Goal: Check status: Check status

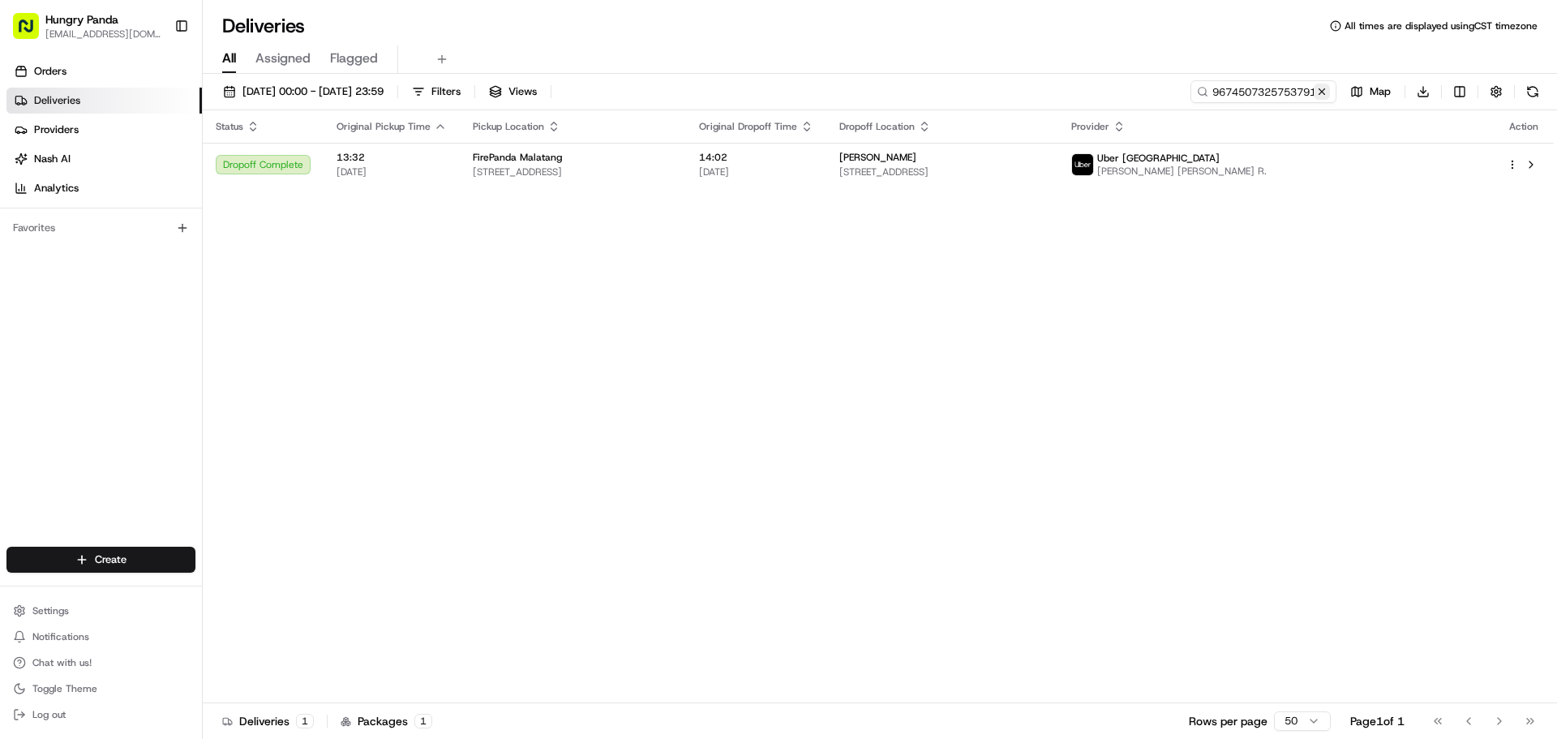
click at [1323, 92] on button at bounding box center [1322, 92] width 16 height 16
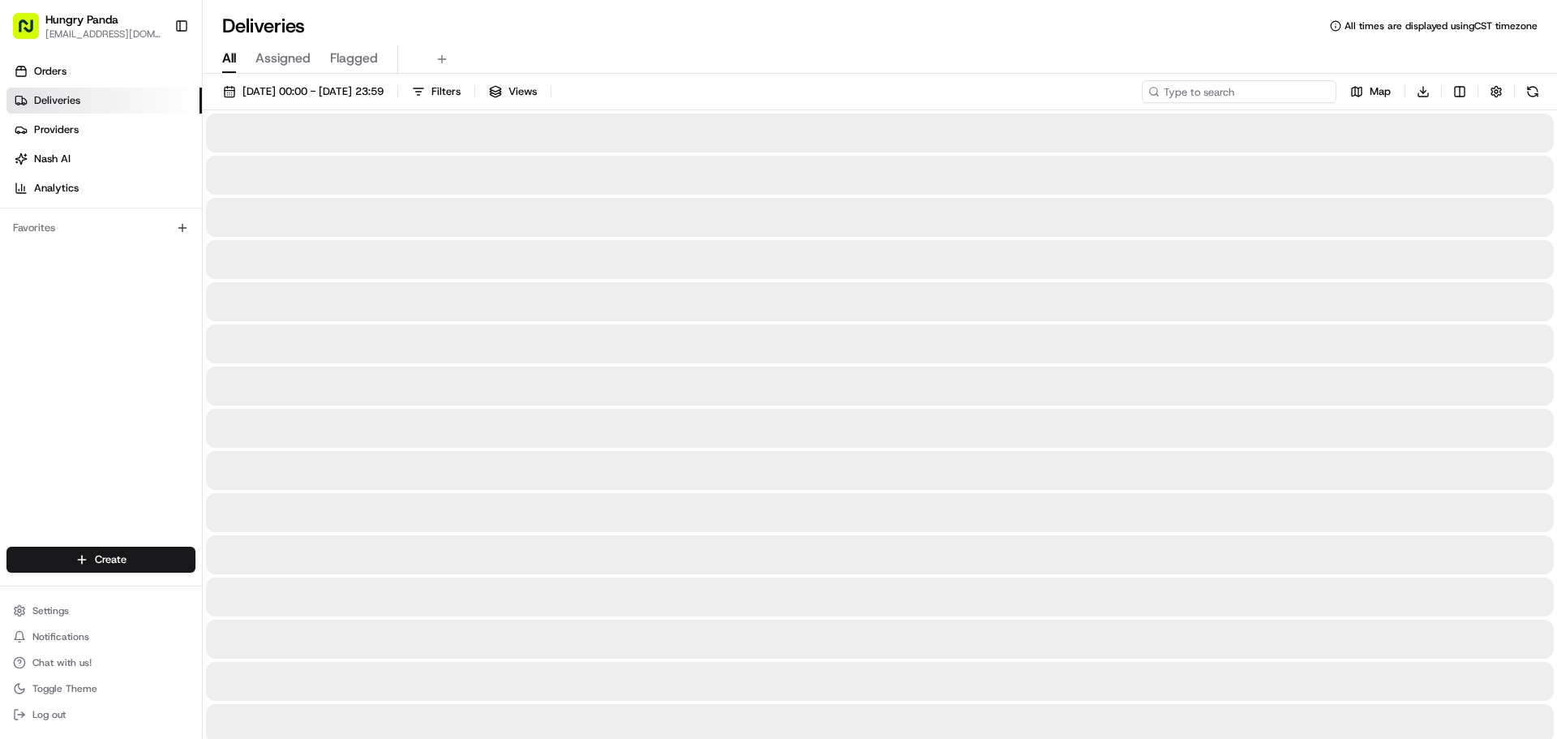
click at [1304, 96] on input at bounding box center [1239, 91] width 195 height 23
paste input "4479575035752796731613"
type input "4479575035752796731613"
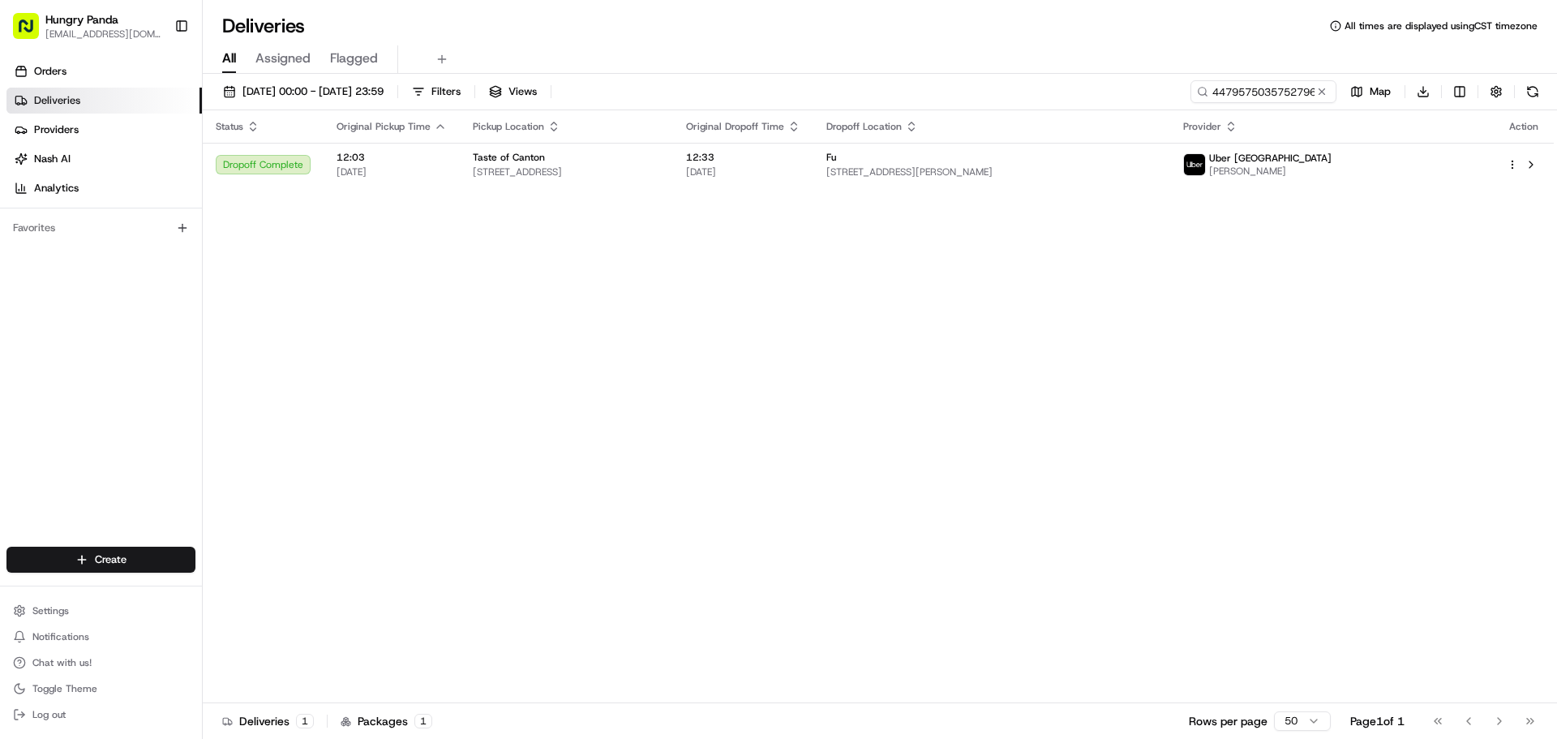
click at [712, 187] on div "Status Original Pickup Time Pickup Location Original Dropoff Time Dropoff Locat…" at bounding box center [878, 406] width 1351 height 593
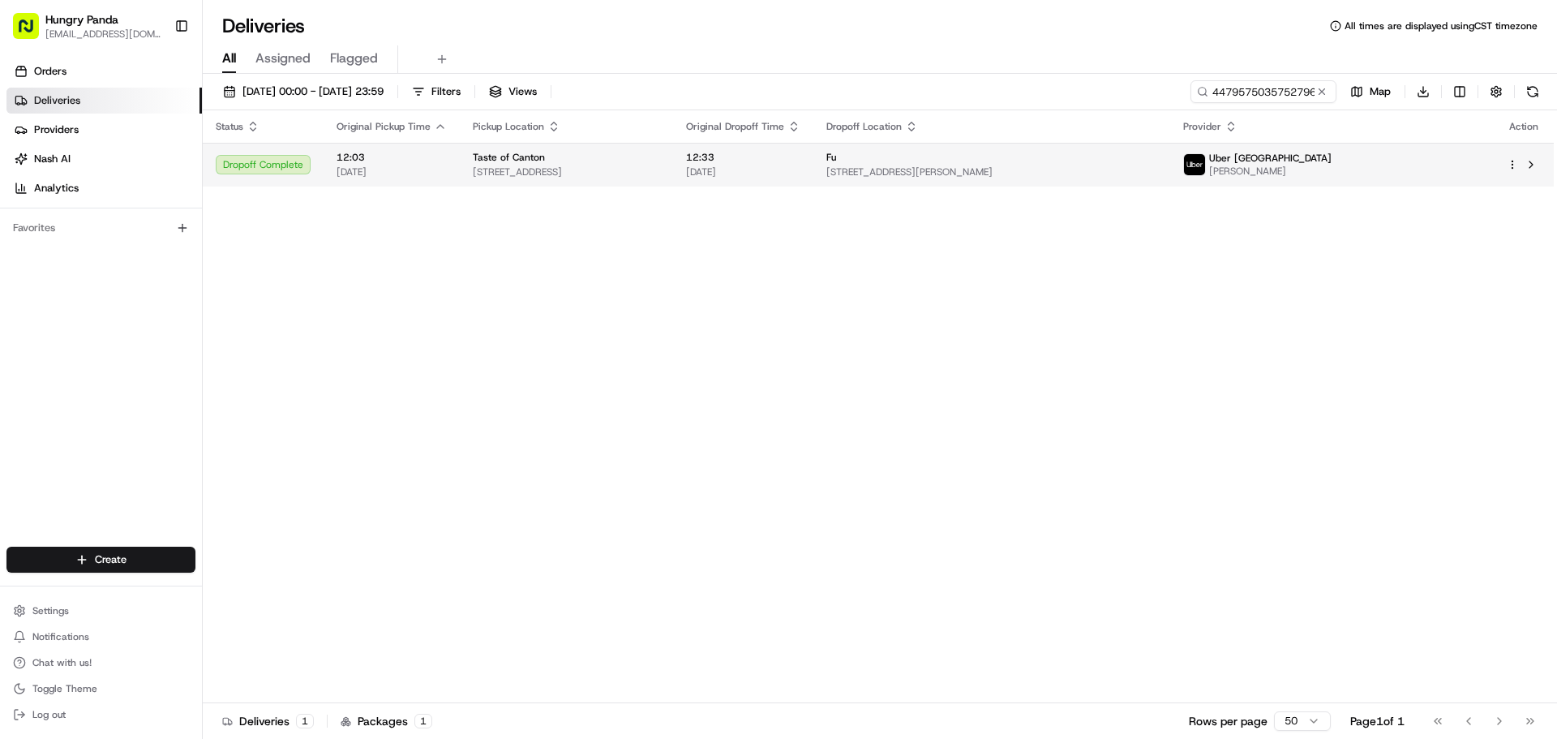
click at [800, 154] on span "12:33" at bounding box center [743, 157] width 114 height 13
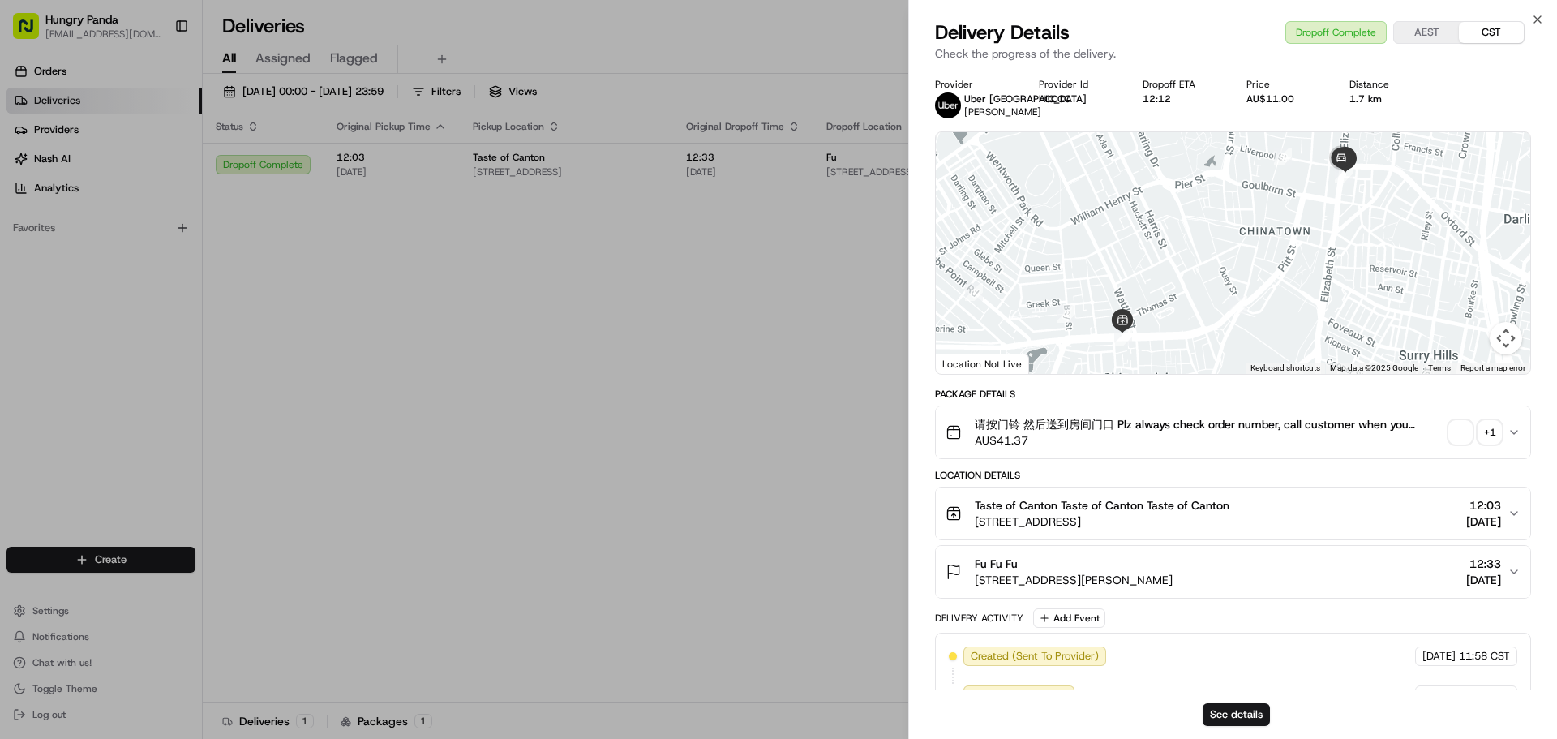
click at [1487, 439] on div "+ 1" at bounding box center [1490, 432] width 23 height 23
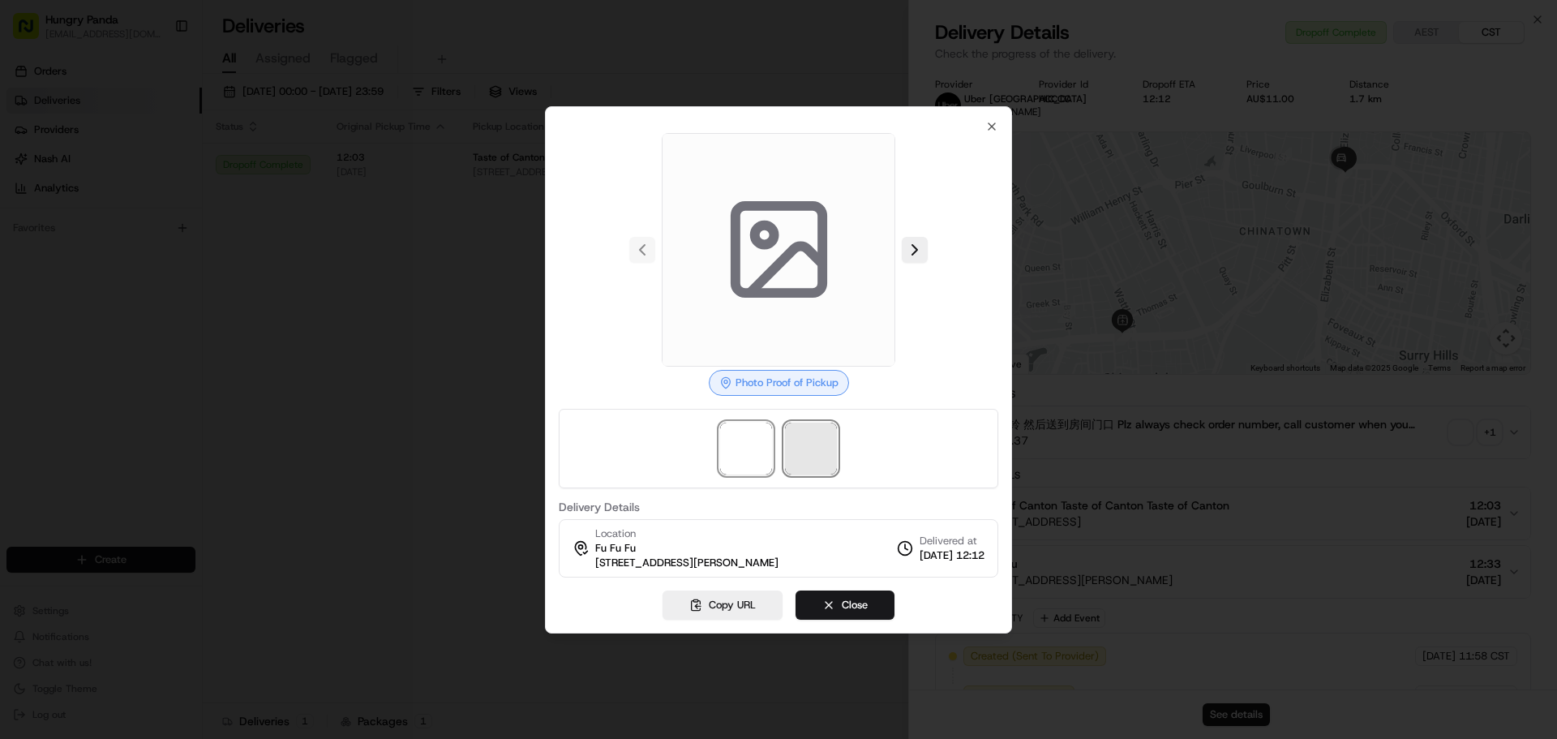
click at [813, 432] on span at bounding box center [811, 449] width 52 height 52
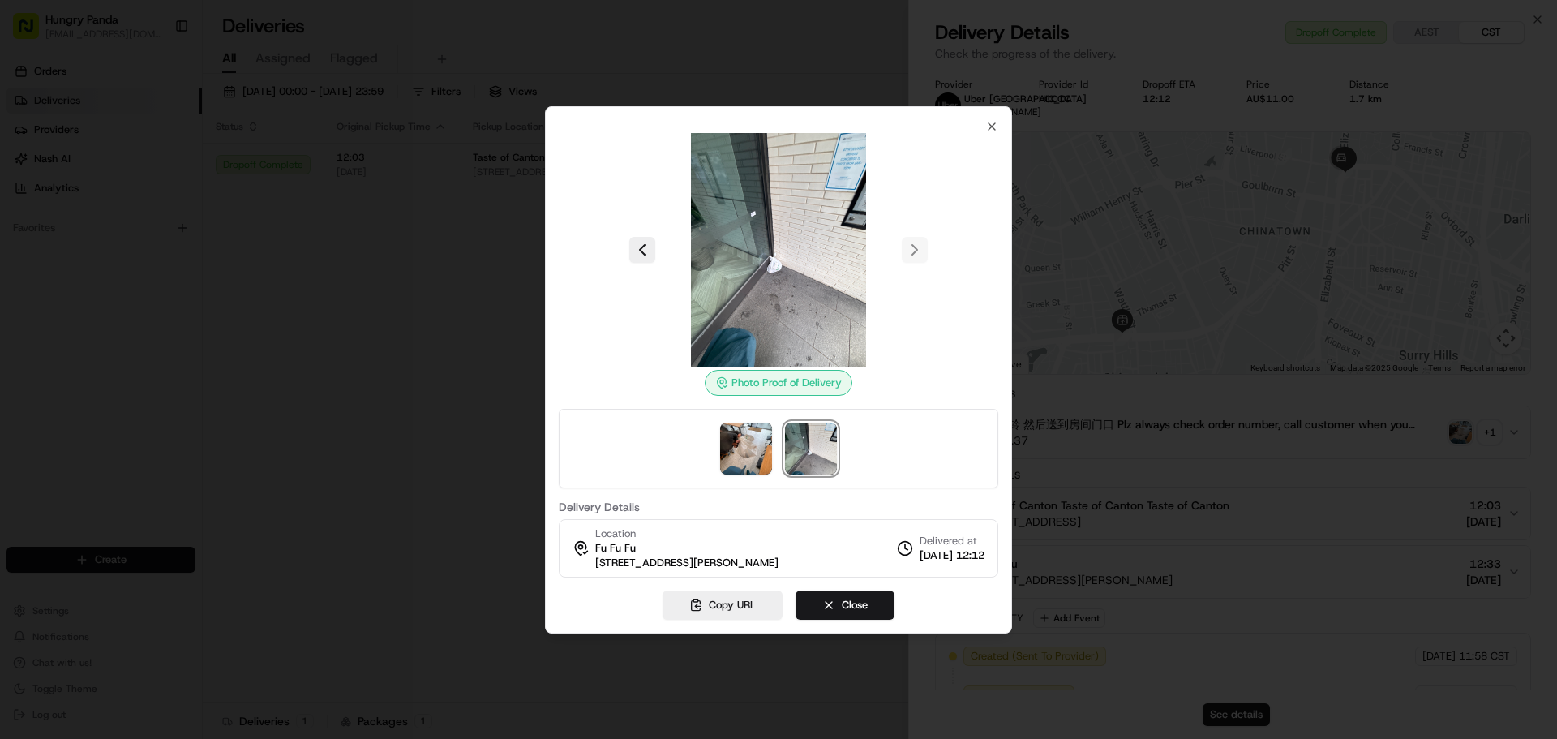
click at [339, 372] on div at bounding box center [778, 369] width 1557 height 739
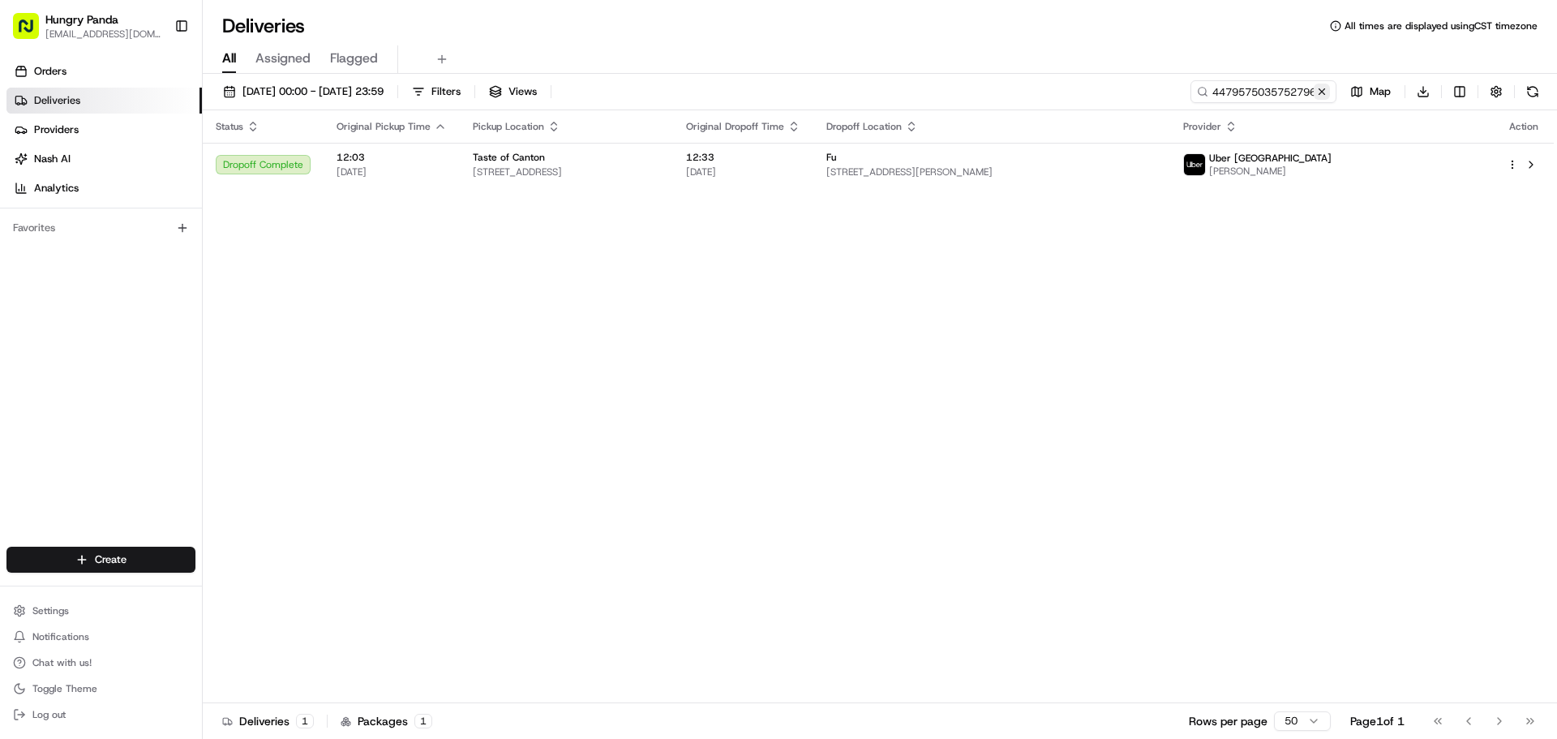
click at [1316, 92] on button at bounding box center [1322, 92] width 16 height 16
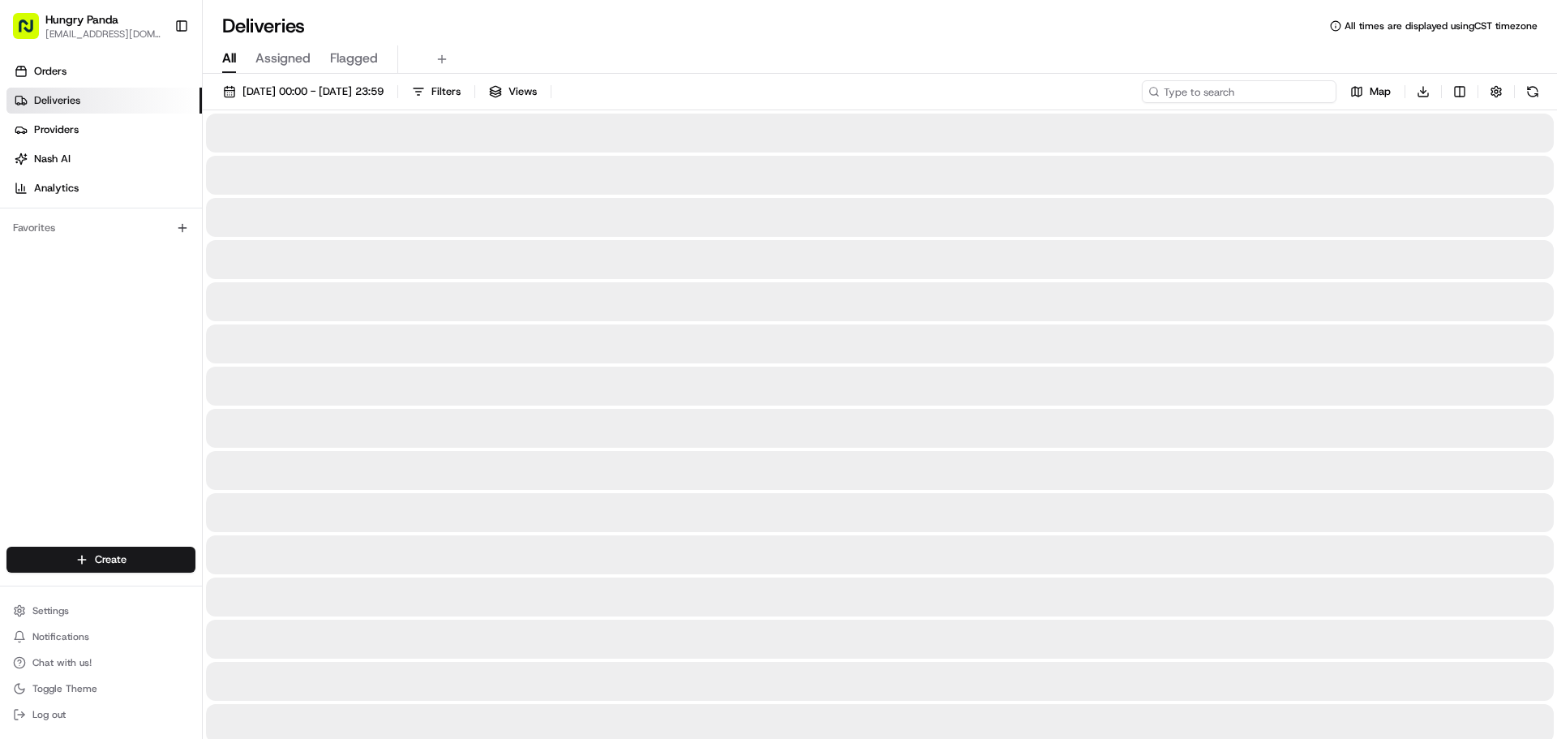
click at [1267, 99] on input at bounding box center [1239, 91] width 195 height 23
paste input "168453442515474143214"
type input "168453442515474143214"
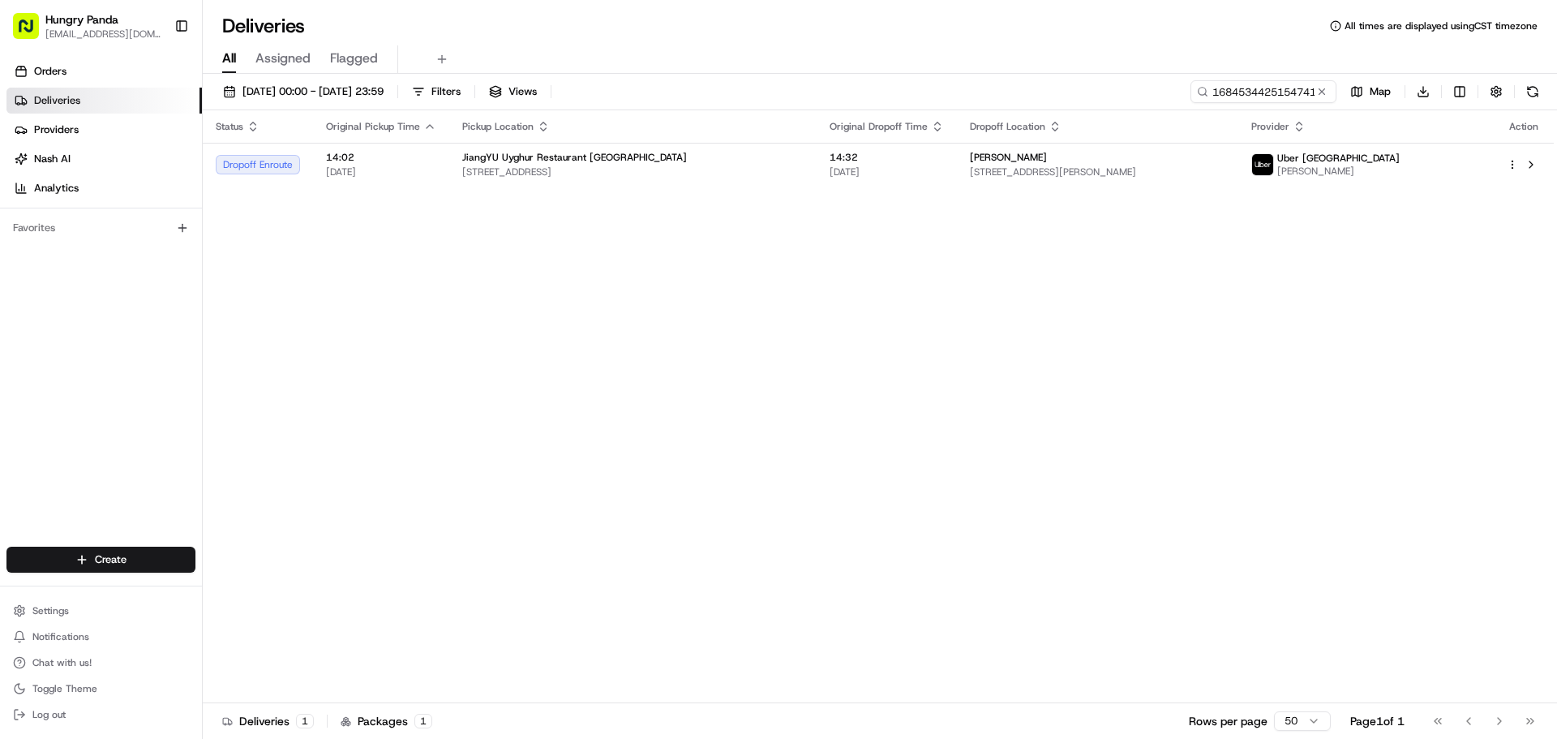
click at [930, 135] on th "Original Dropoff Time" at bounding box center [887, 126] width 140 height 32
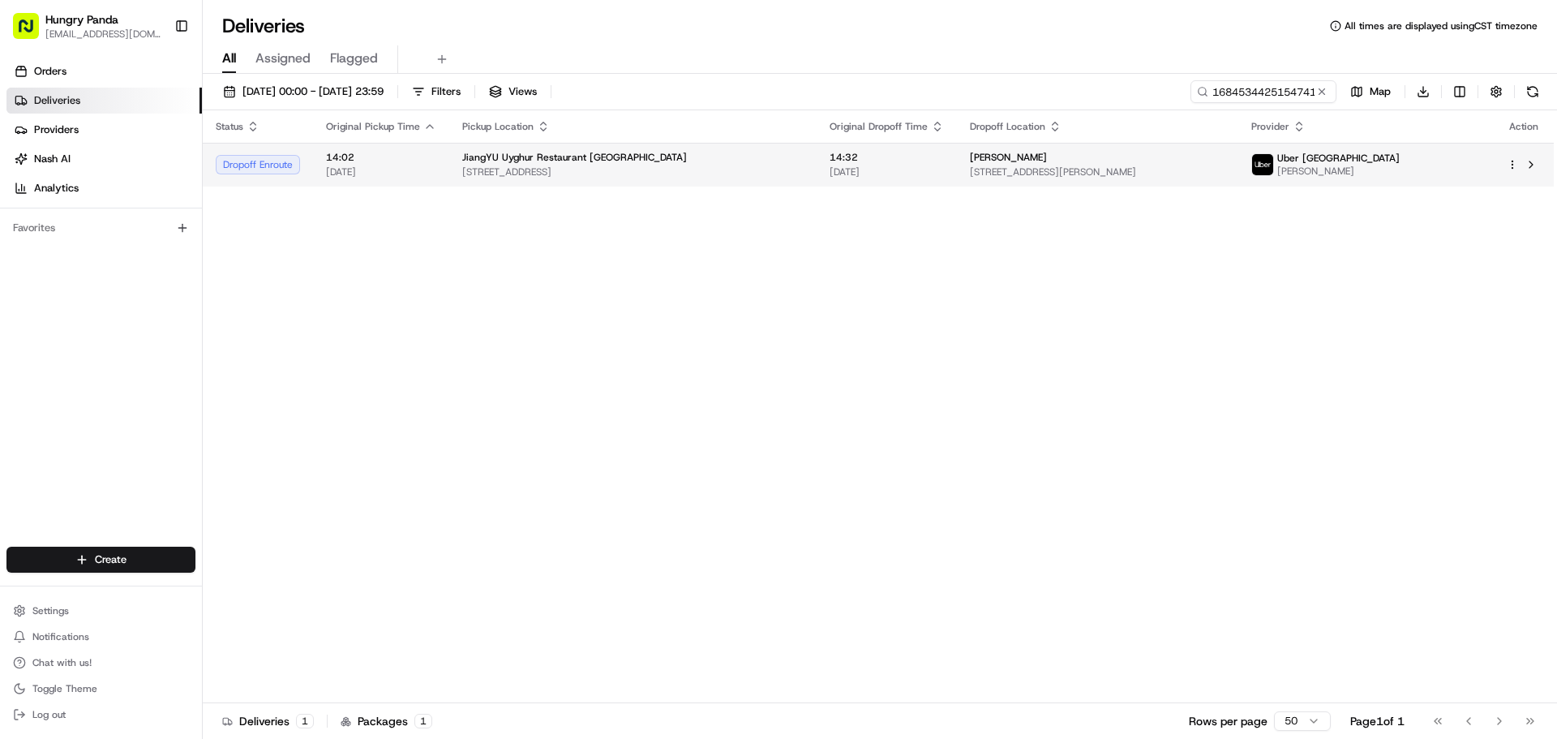
click at [929, 149] on td "14:32 [DATE]" at bounding box center [887, 165] width 140 height 44
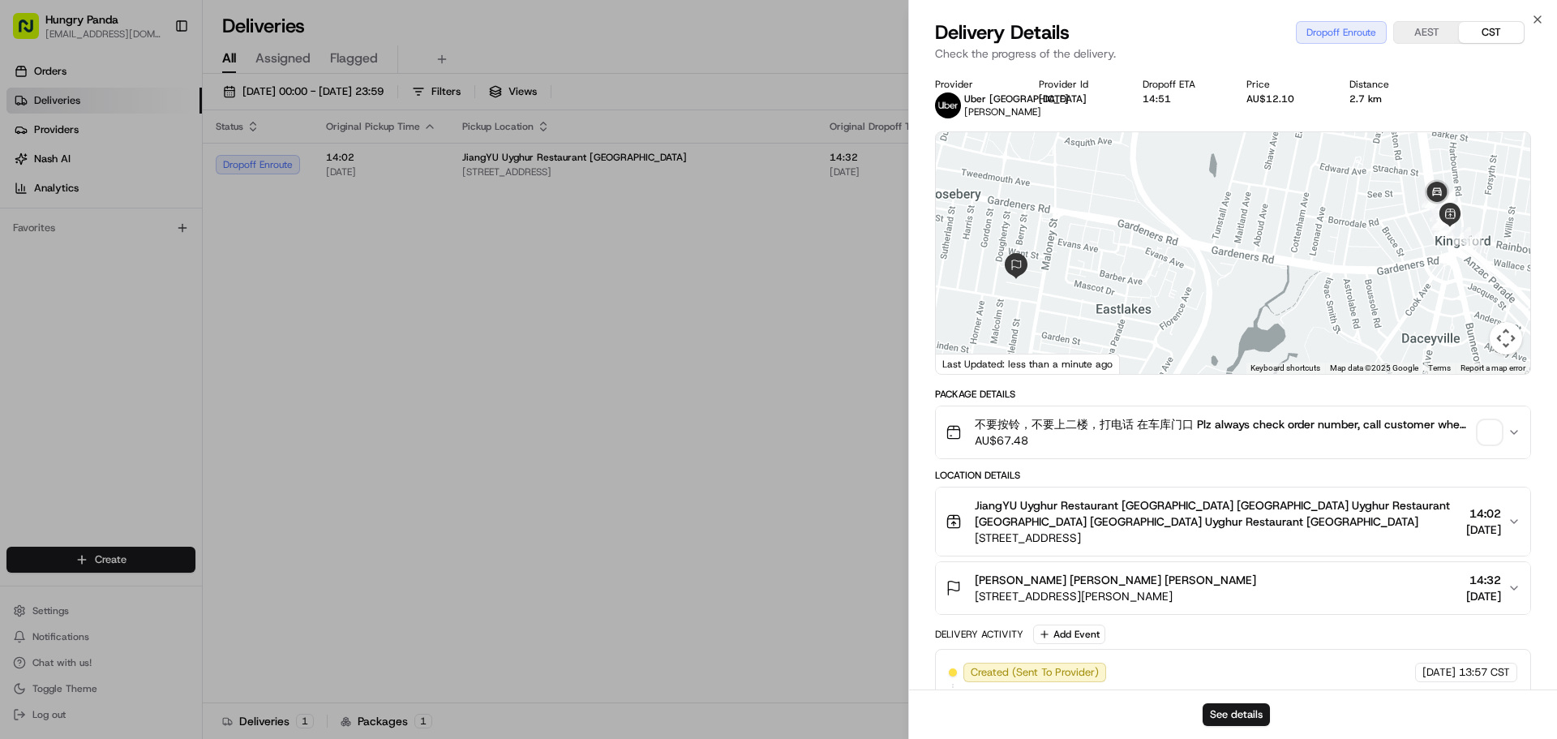
click at [1488, 444] on span "button" at bounding box center [1490, 432] width 23 height 23
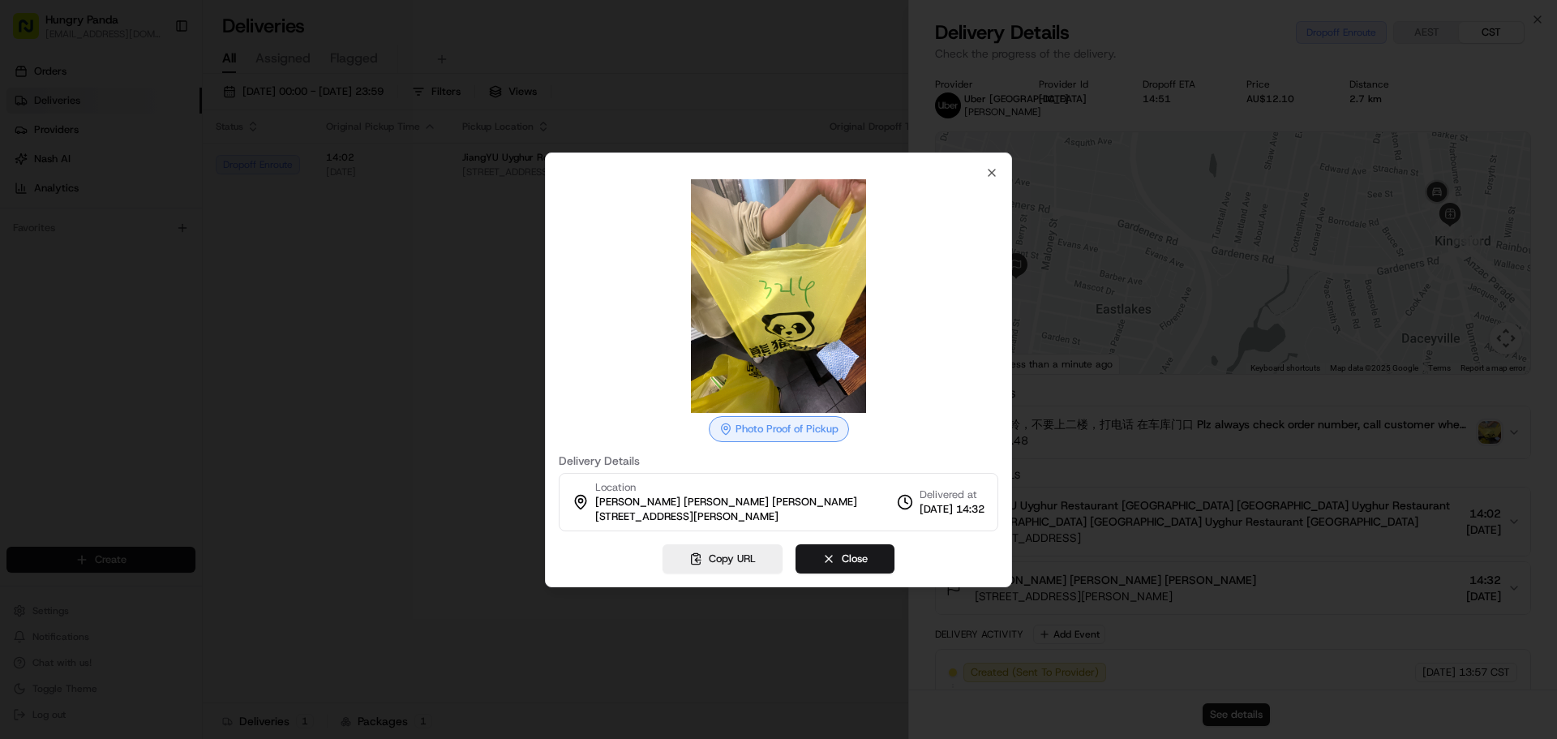
click at [1335, 302] on div at bounding box center [778, 369] width 1557 height 739
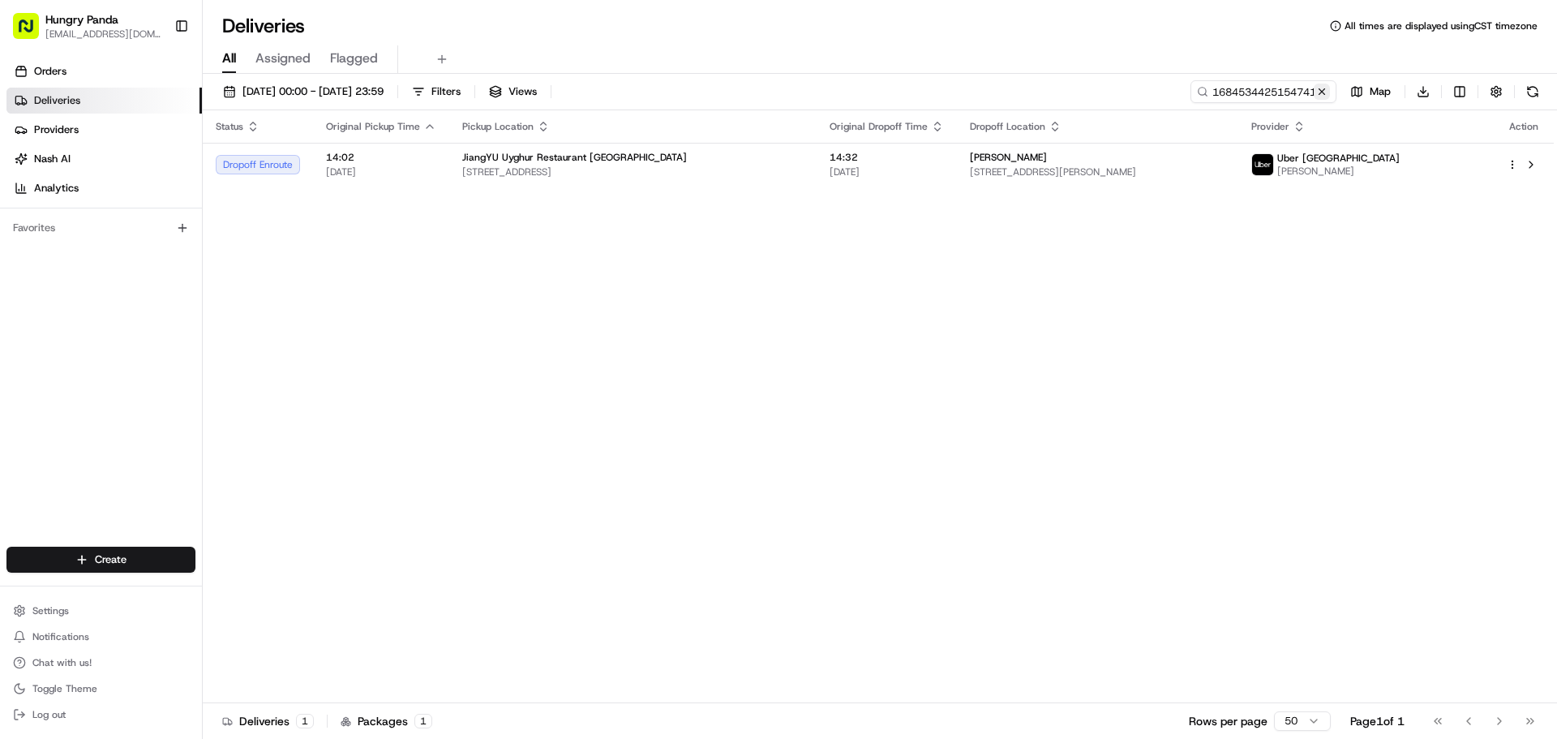
click at [1327, 92] on button at bounding box center [1322, 92] width 16 height 16
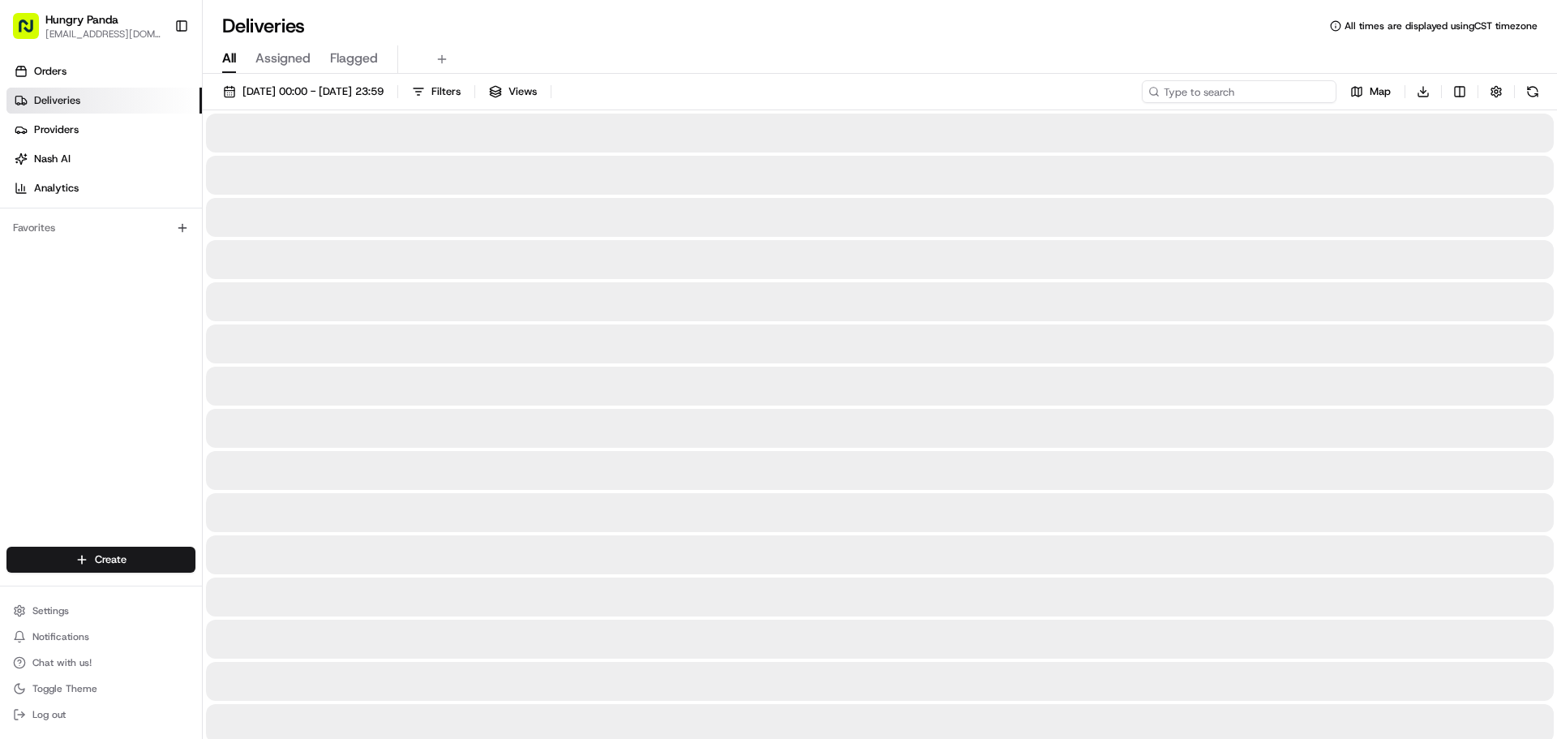
click at [1319, 92] on input at bounding box center [1239, 91] width 195 height 23
paste input "0682594445259727061531"
type input "0682594445259727061531"
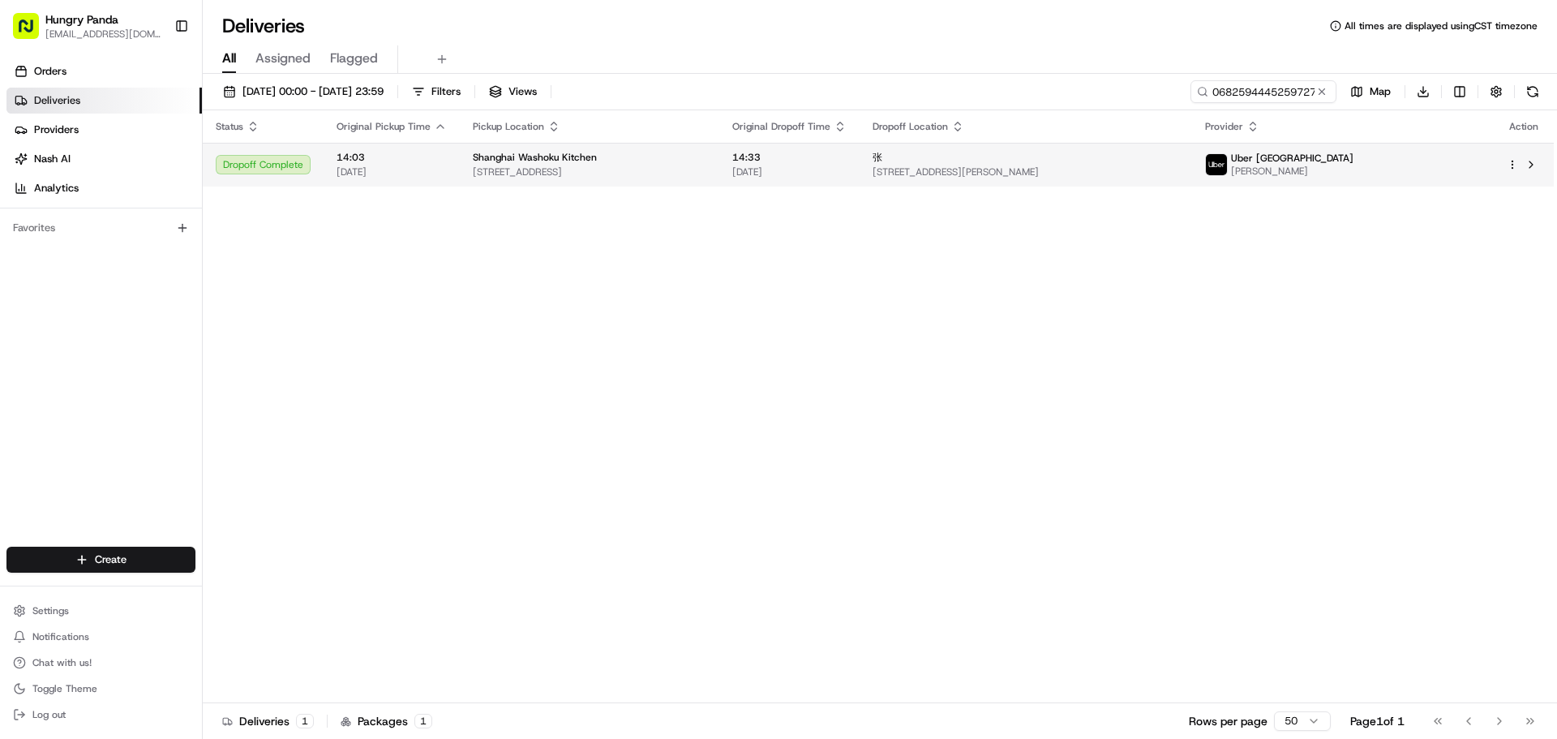
click at [844, 173] on td "14:33 [DATE]" at bounding box center [789, 165] width 140 height 44
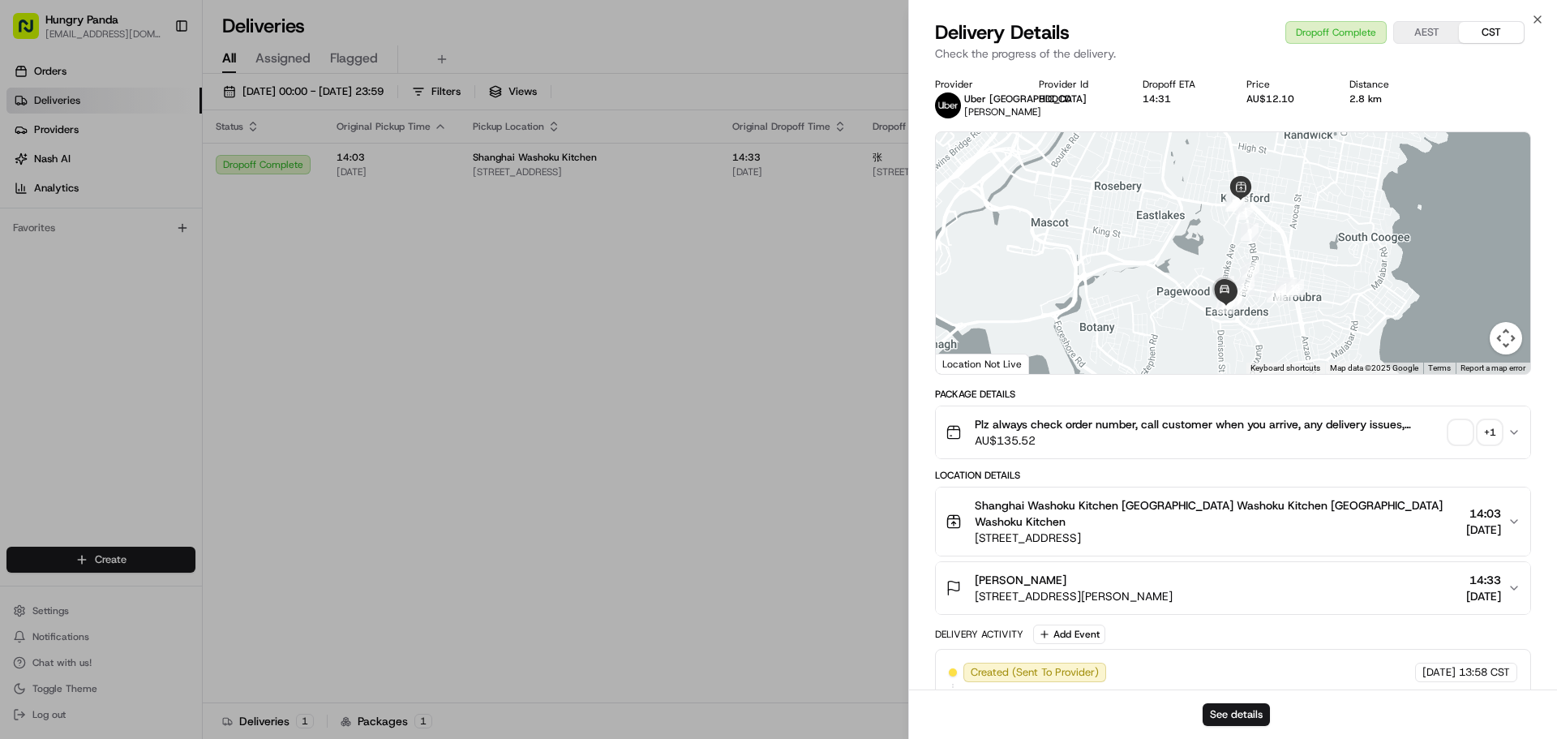
click at [1514, 426] on icon "button" at bounding box center [1514, 432] width 13 height 13
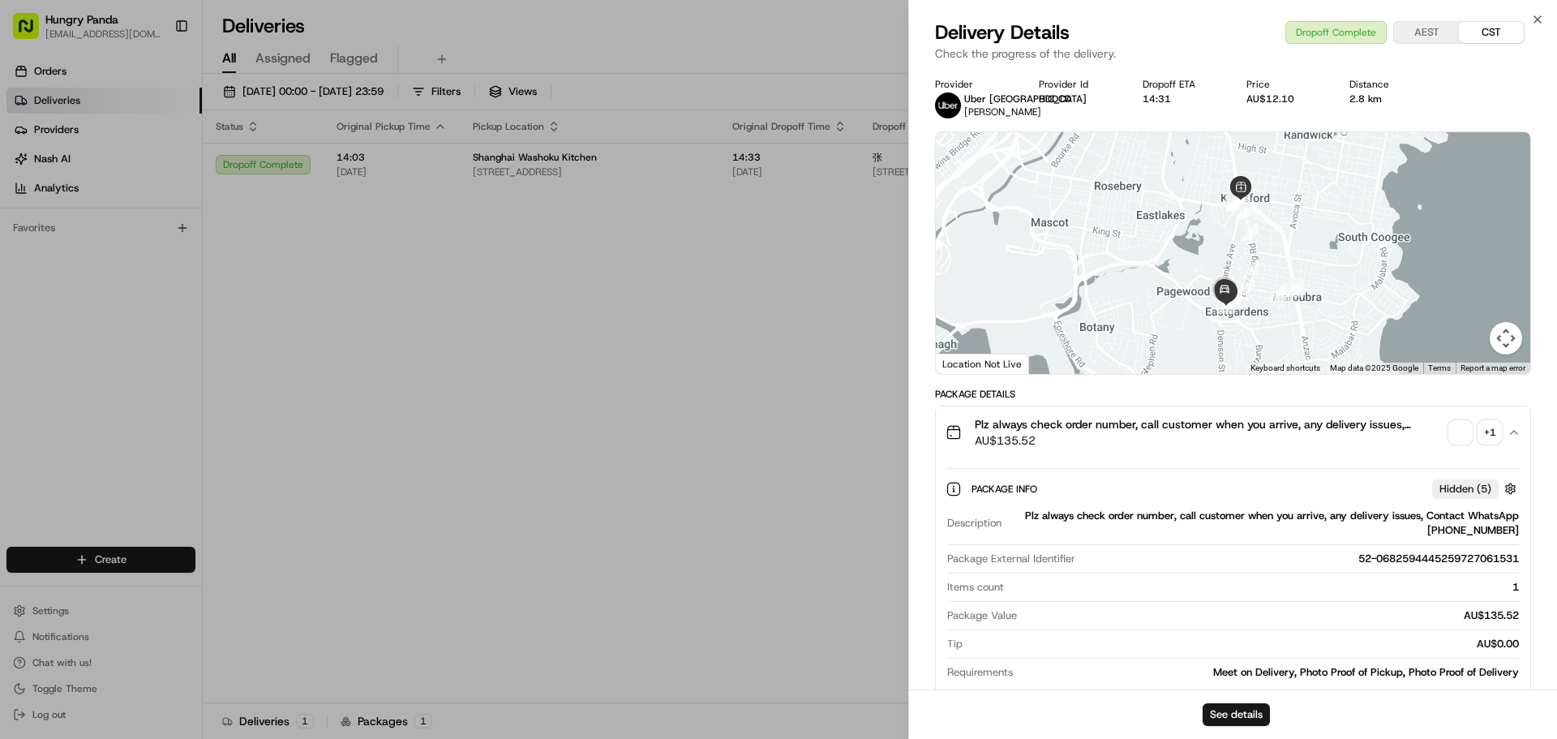
click at [1500, 429] on div "+ 1" at bounding box center [1490, 432] width 23 height 23
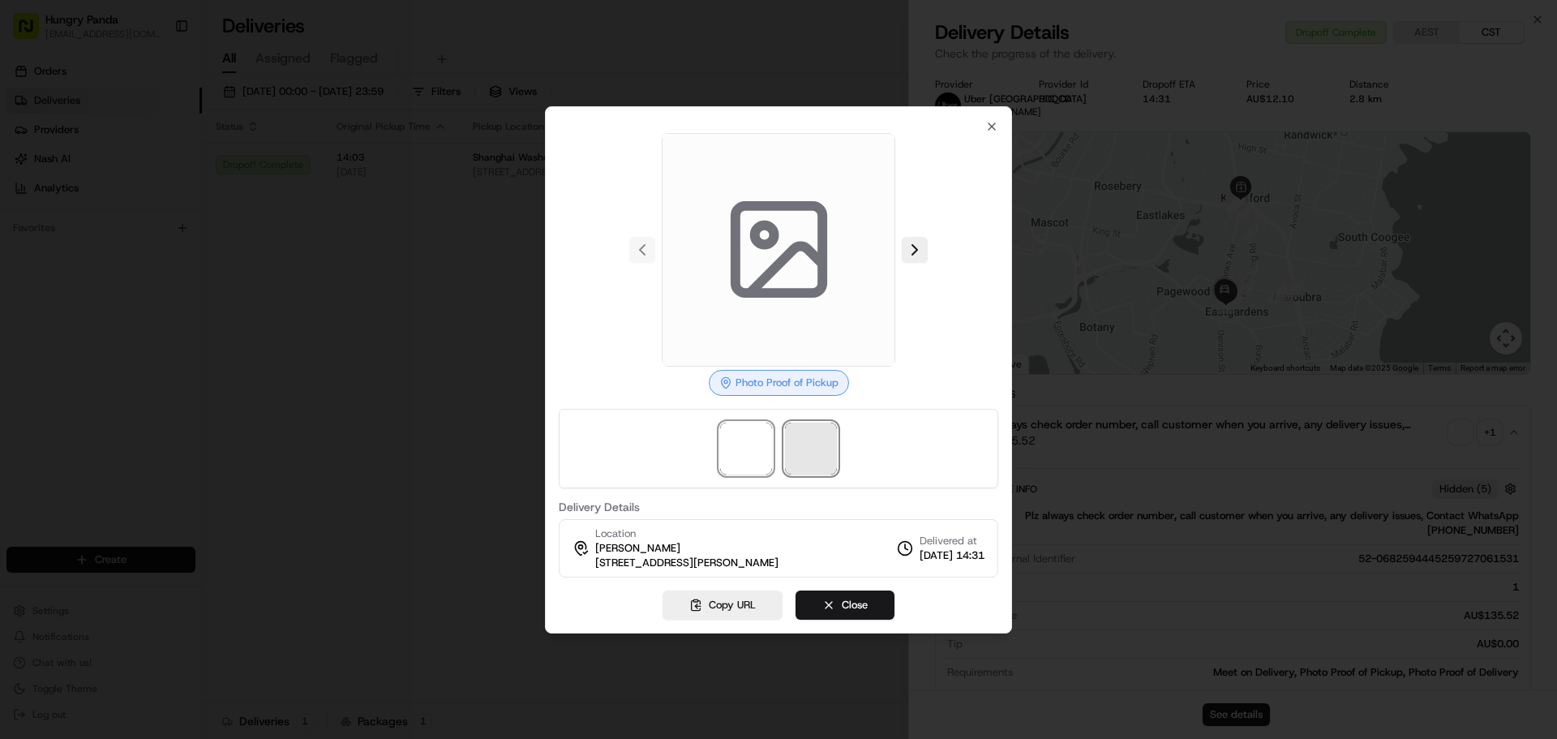
click at [800, 444] on span at bounding box center [811, 449] width 52 height 52
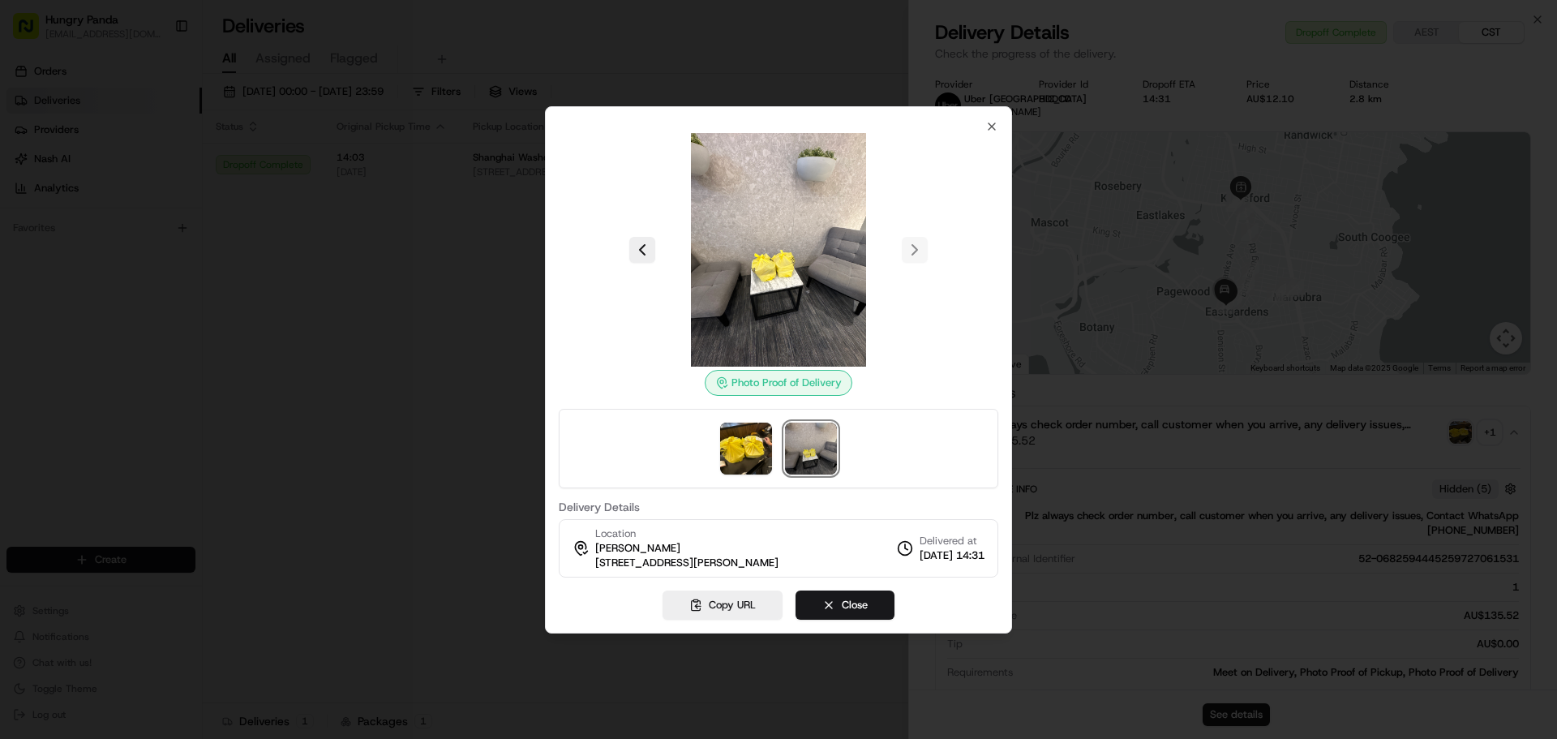
click at [273, 260] on div at bounding box center [778, 369] width 1557 height 739
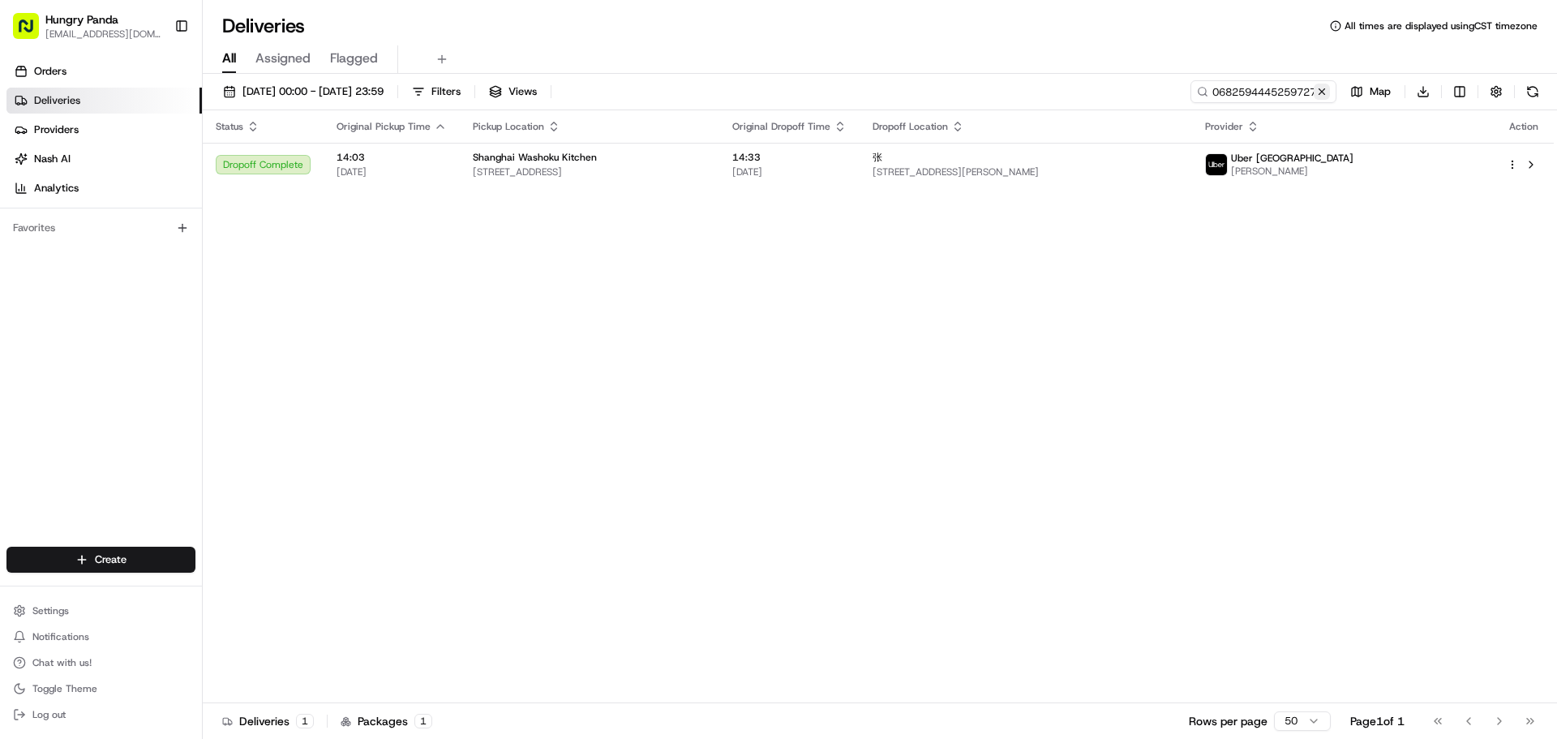
click at [1324, 96] on button at bounding box center [1322, 92] width 16 height 16
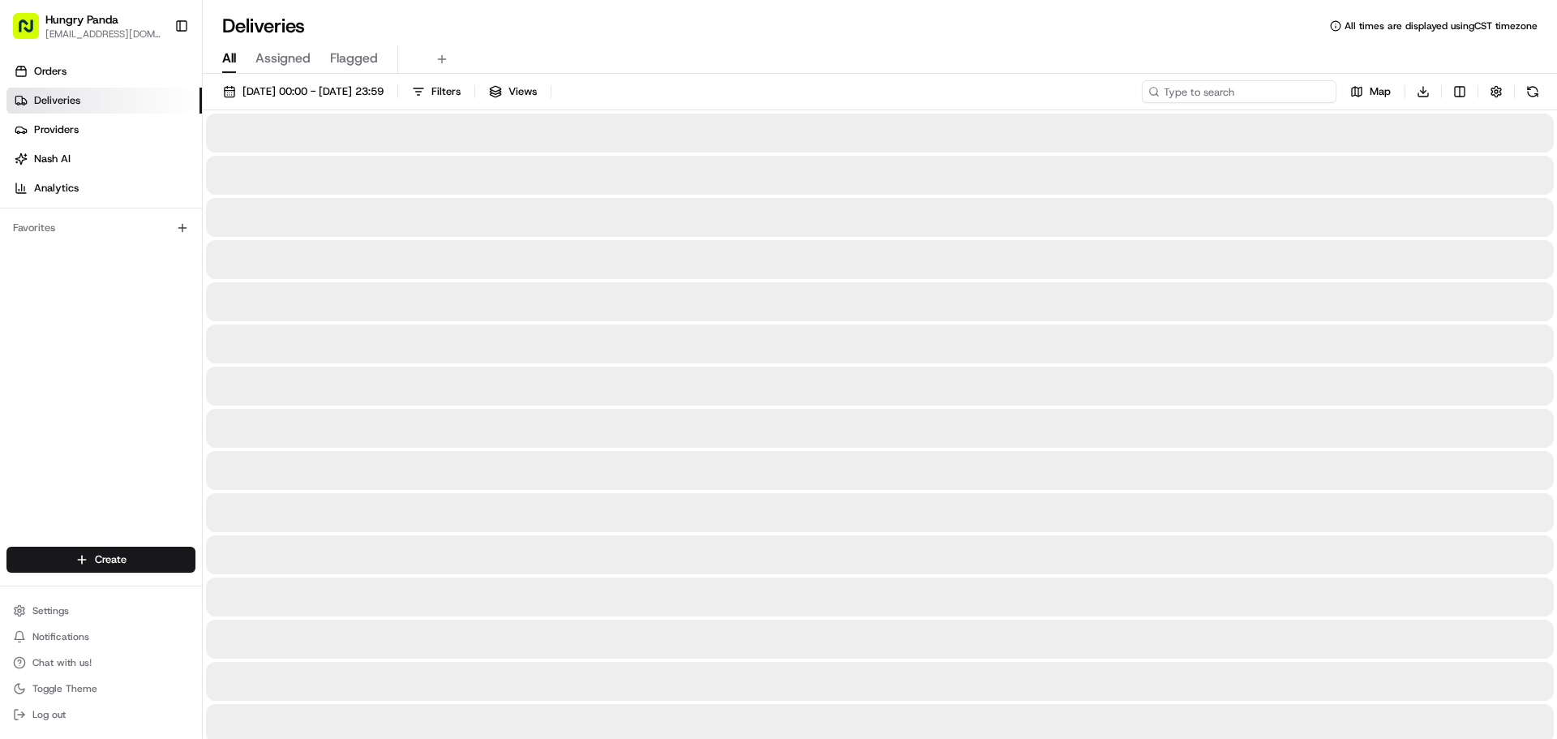
click at [1323, 96] on input at bounding box center [1239, 91] width 195 height 23
click at [1305, 97] on input at bounding box center [1239, 91] width 195 height 23
paste input "3288511655056752661139"
type input "3288511655056752661139"
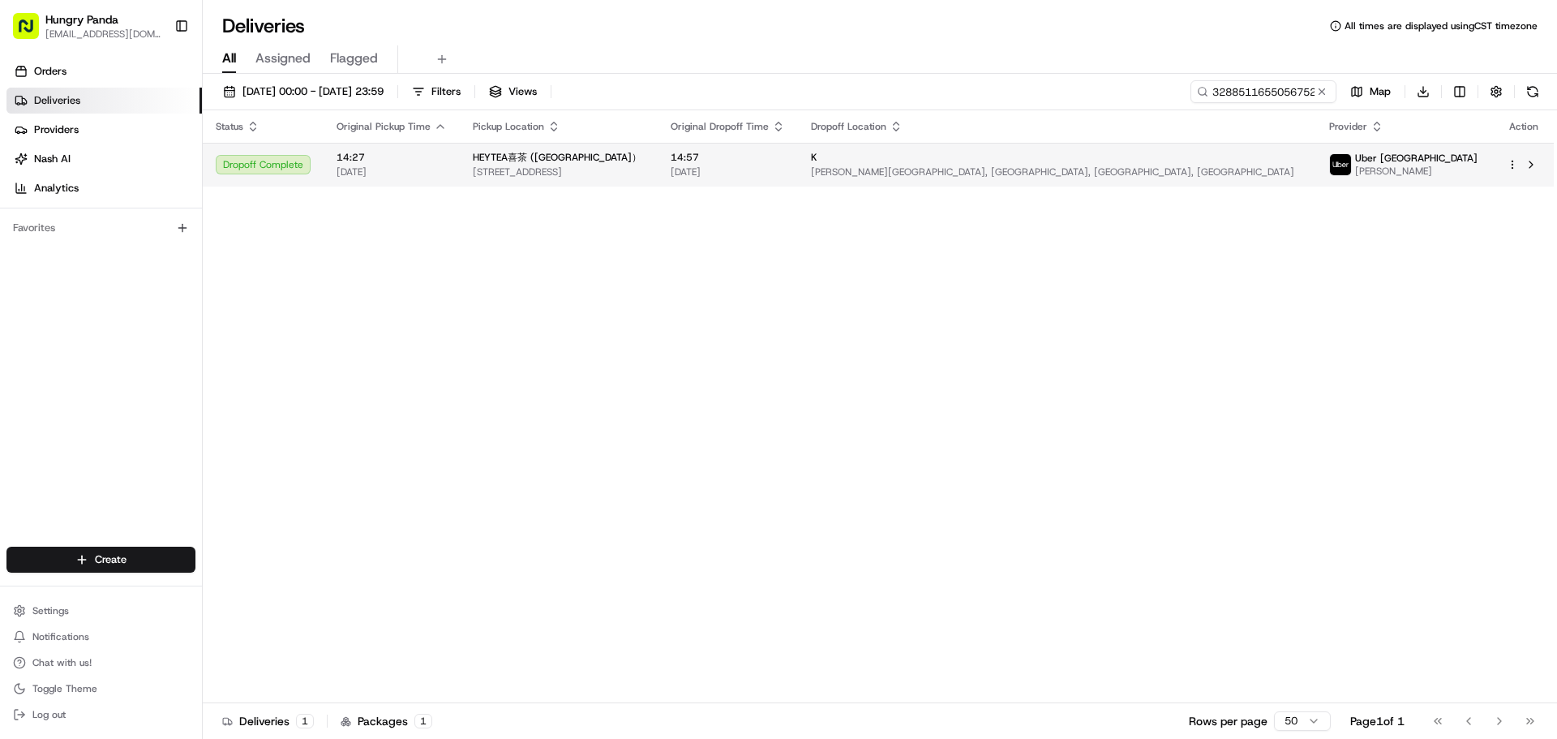
click at [788, 182] on td "14:57 [DATE]" at bounding box center [728, 165] width 140 height 44
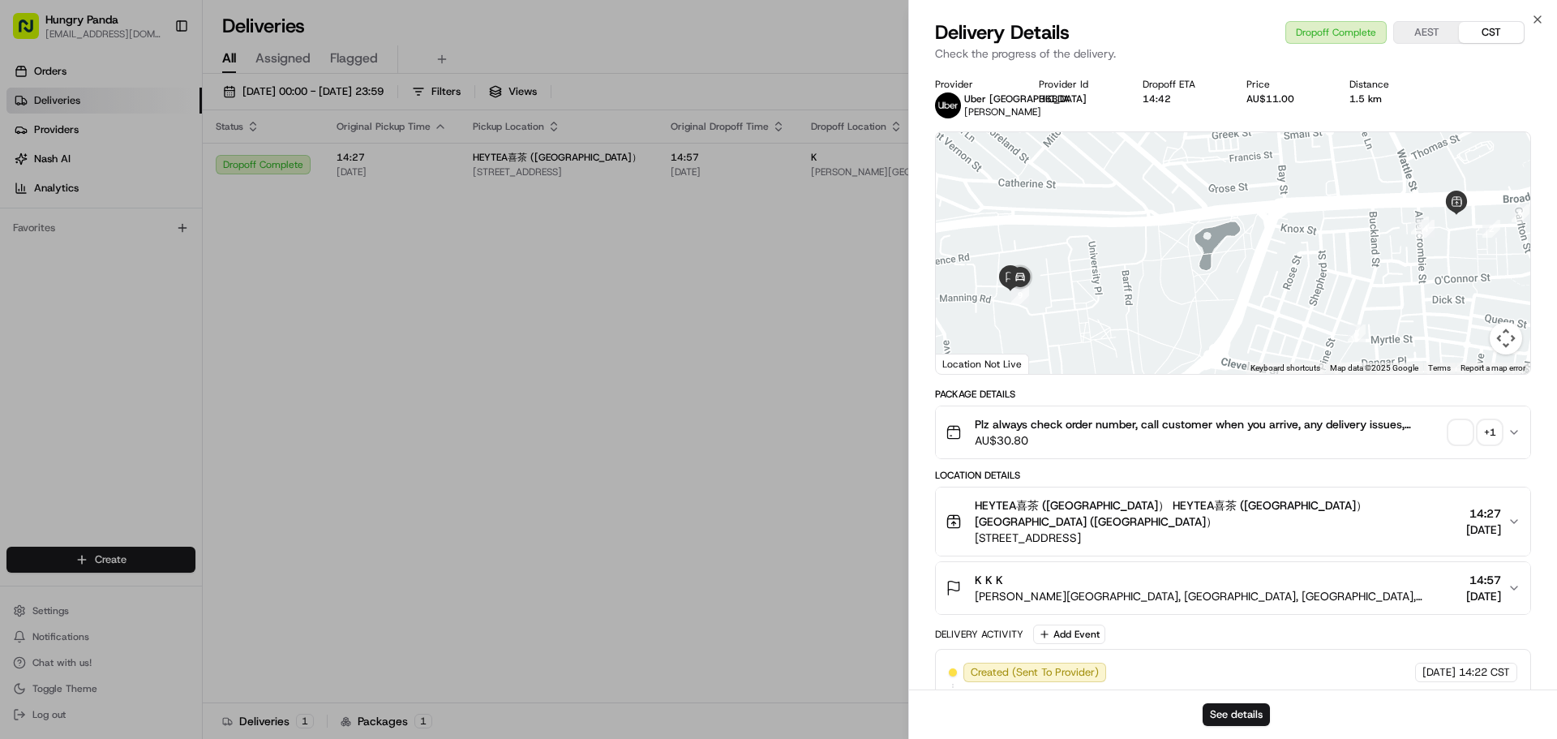
click at [1496, 440] on div "Plz always check order number, call customer when you arrive, any delivery issu…" at bounding box center [1227, 432] width 562 height 32
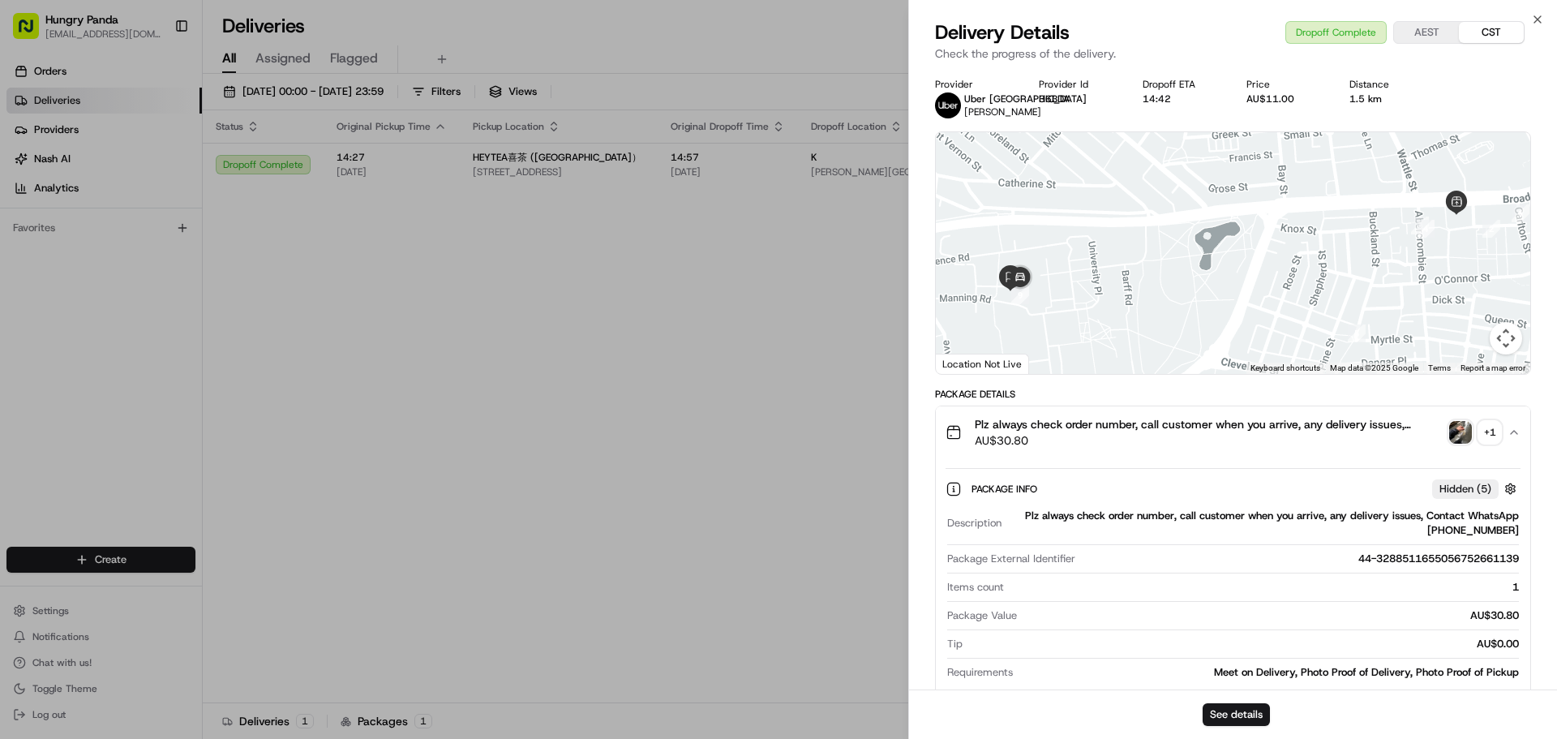
click at [1486, 435] on div "+ 1" at bounding box center [1490, 432] width 23 height 23
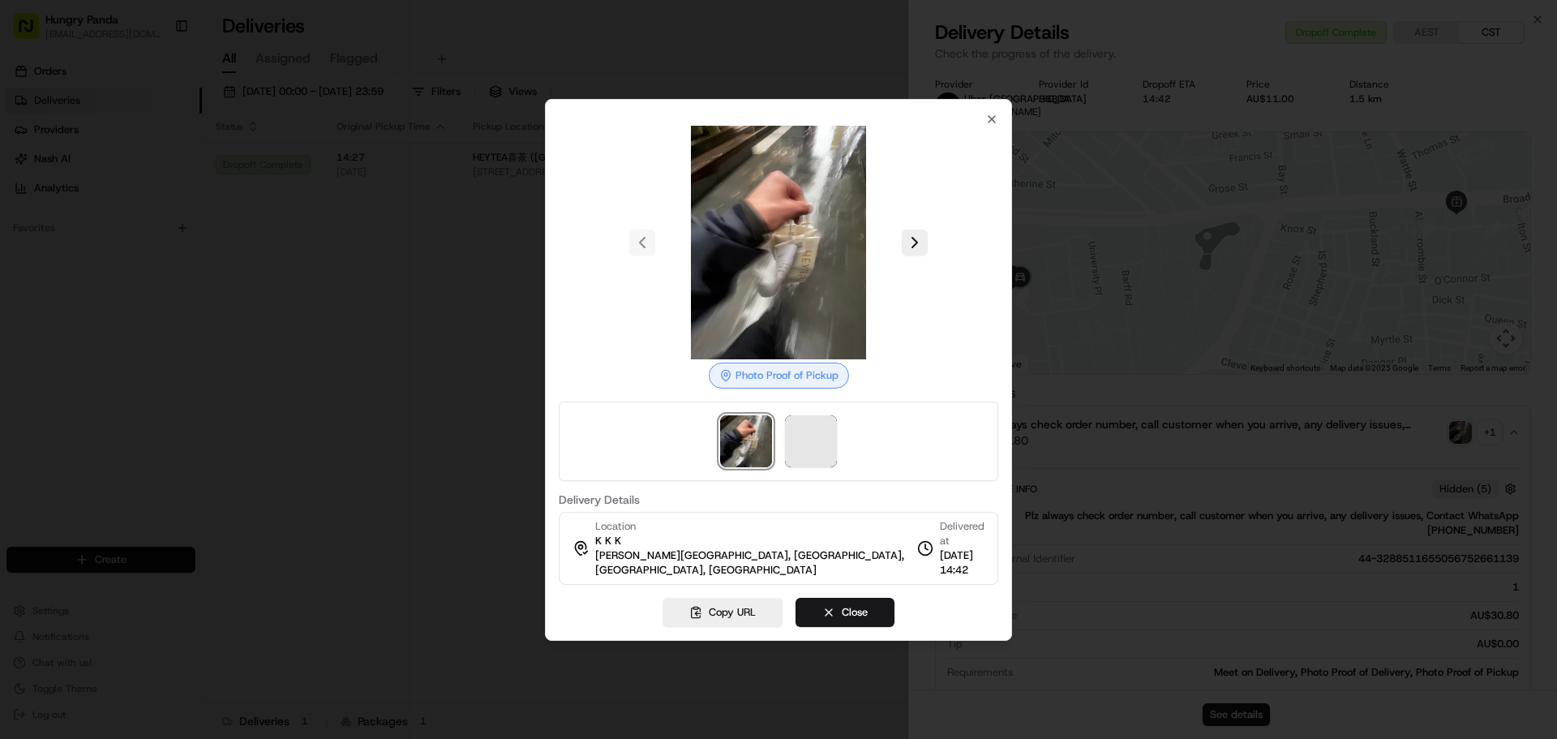
drag, startPoint x: 772, startPoint y: 446, endPoint x: 833, endPoint y: 440, distance: 61.2
click at [775, 446] on div at bounding box center [779, 440] width 440 height 79
drag, startPoint x: 833, startPoint y: 440, endPoint x: 825, endPoint y: 425, distance: 16.7
click at [833, 438] on span at bounding box center [811, 441] width 52 height 52
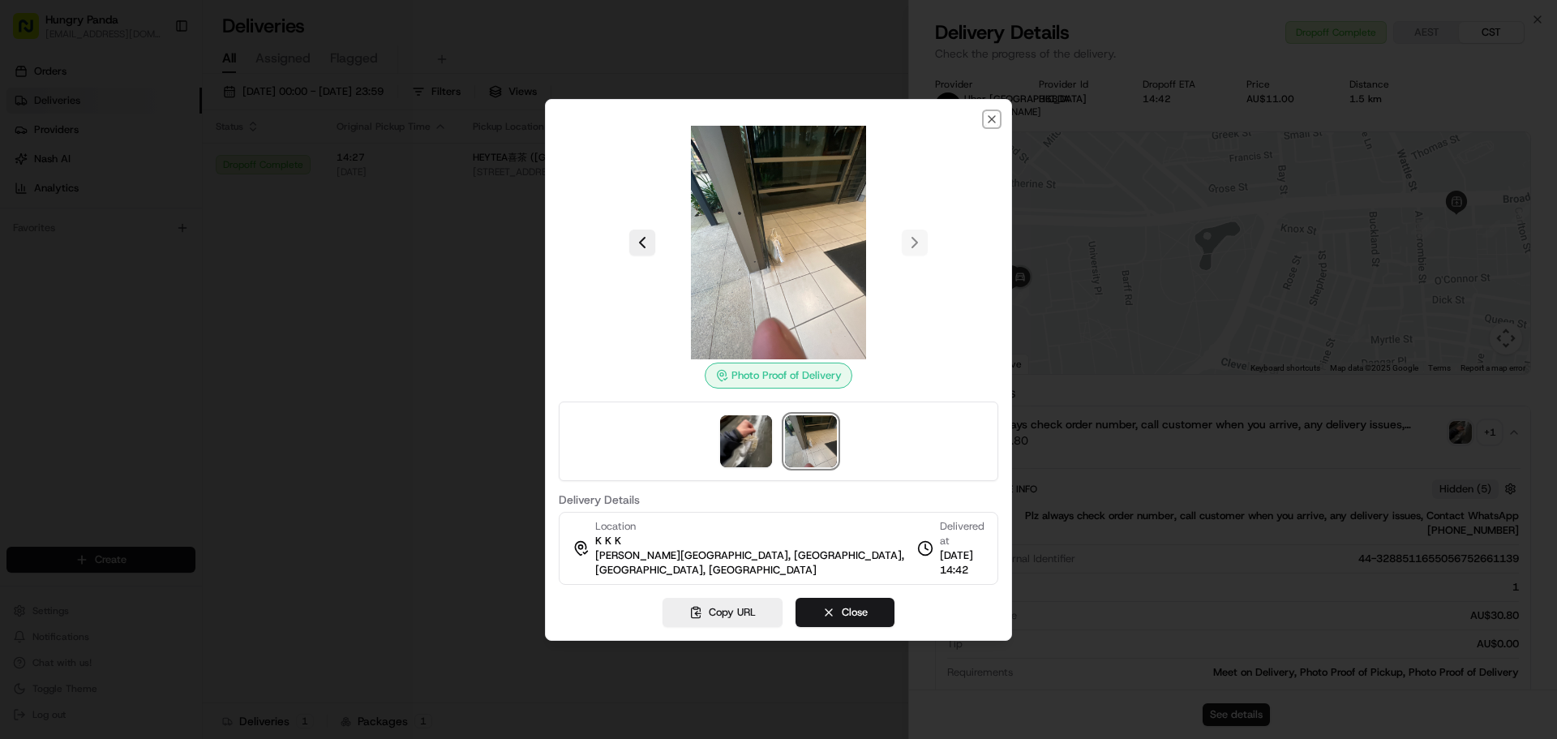
click at [996, 118] on icon "button" at bounding box center [991, 119] width 13 height 13
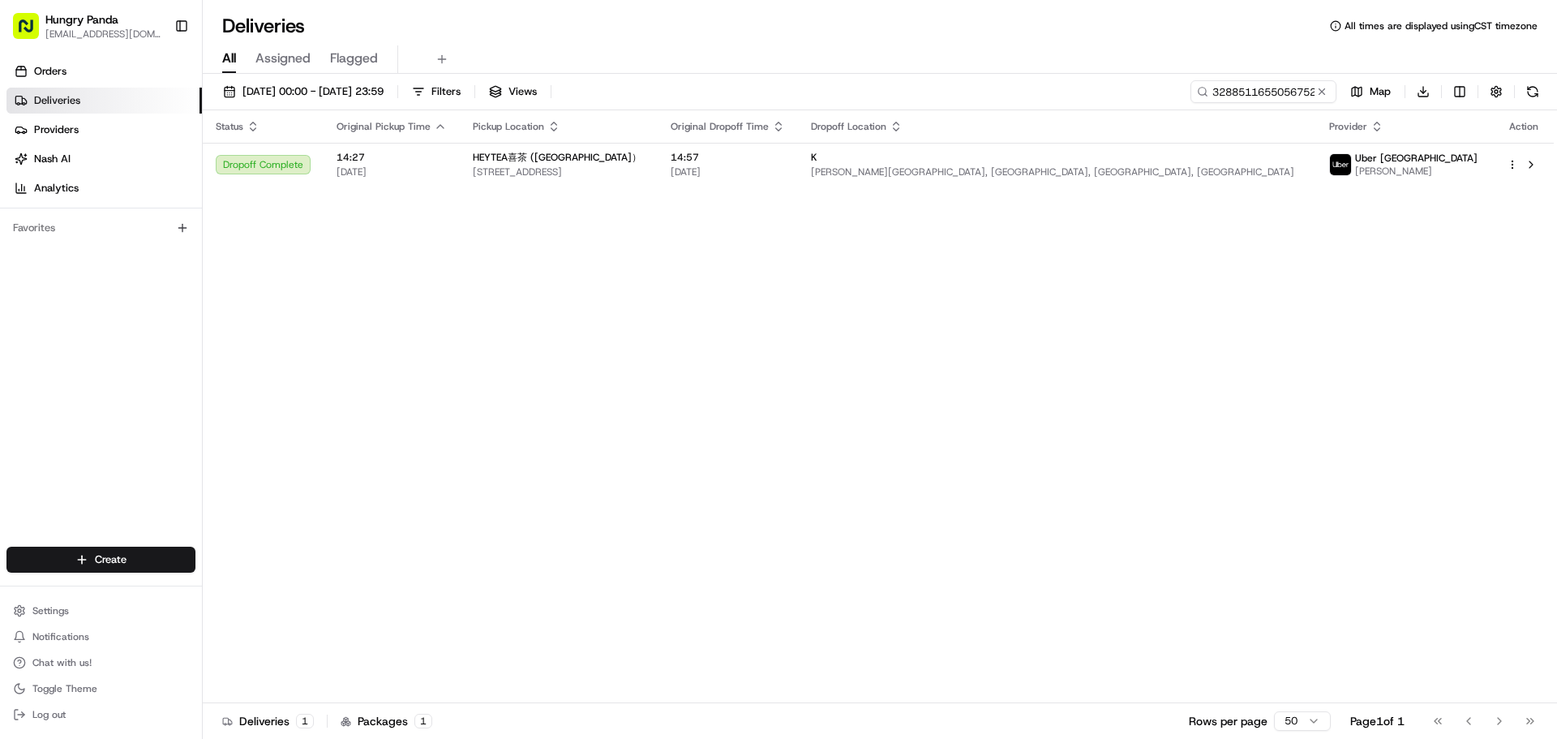
click at [441, 263] on div "Status Original Pickup Time Pickup Location Original Dropoff Time Dropoff Locat…" at bounding box center [878, 406] width 1351 height 593
click at [1318, 93] on button at bounding box center [1322, 92] width 16 height 16
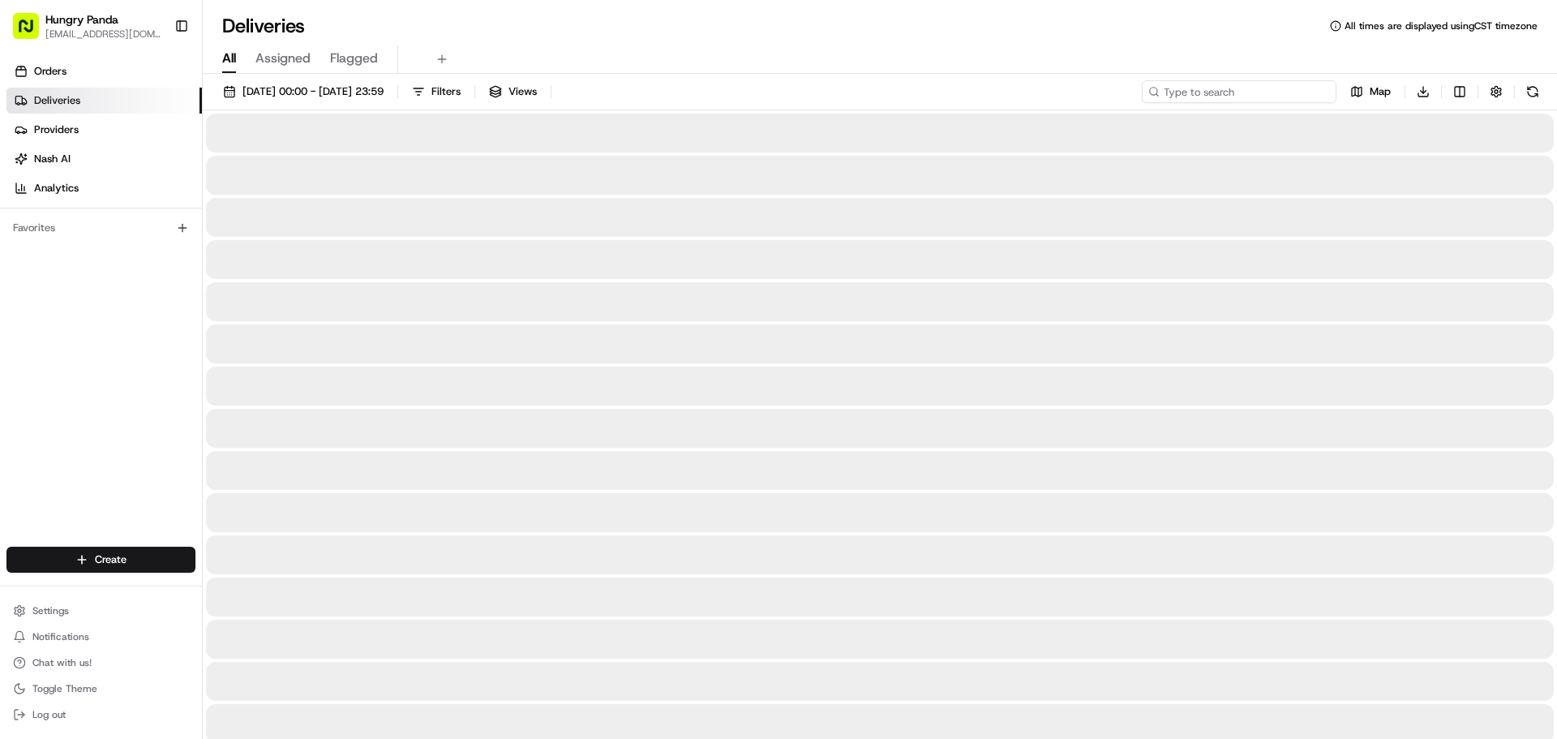
click at [1287, 97] on input at bounding box center [1239, 91] width 195 height 23
paste input "9471541855459770642201"
type input "9471541855459770642201"
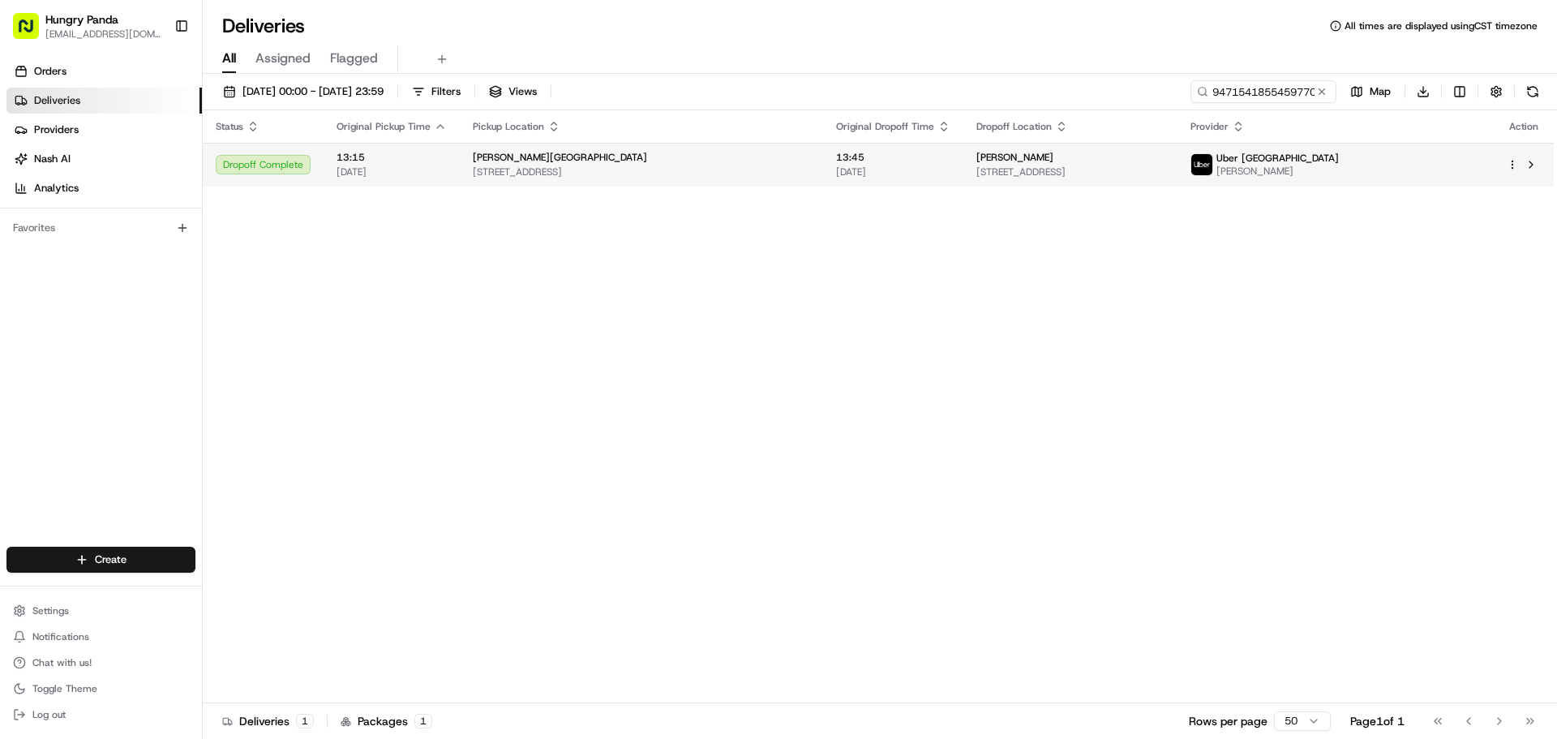
click at [777, 163] on div "[PERSON_NAME][GEOGRAPHIC_DATA]" at bounding box center [641, 157] width 337 height 13
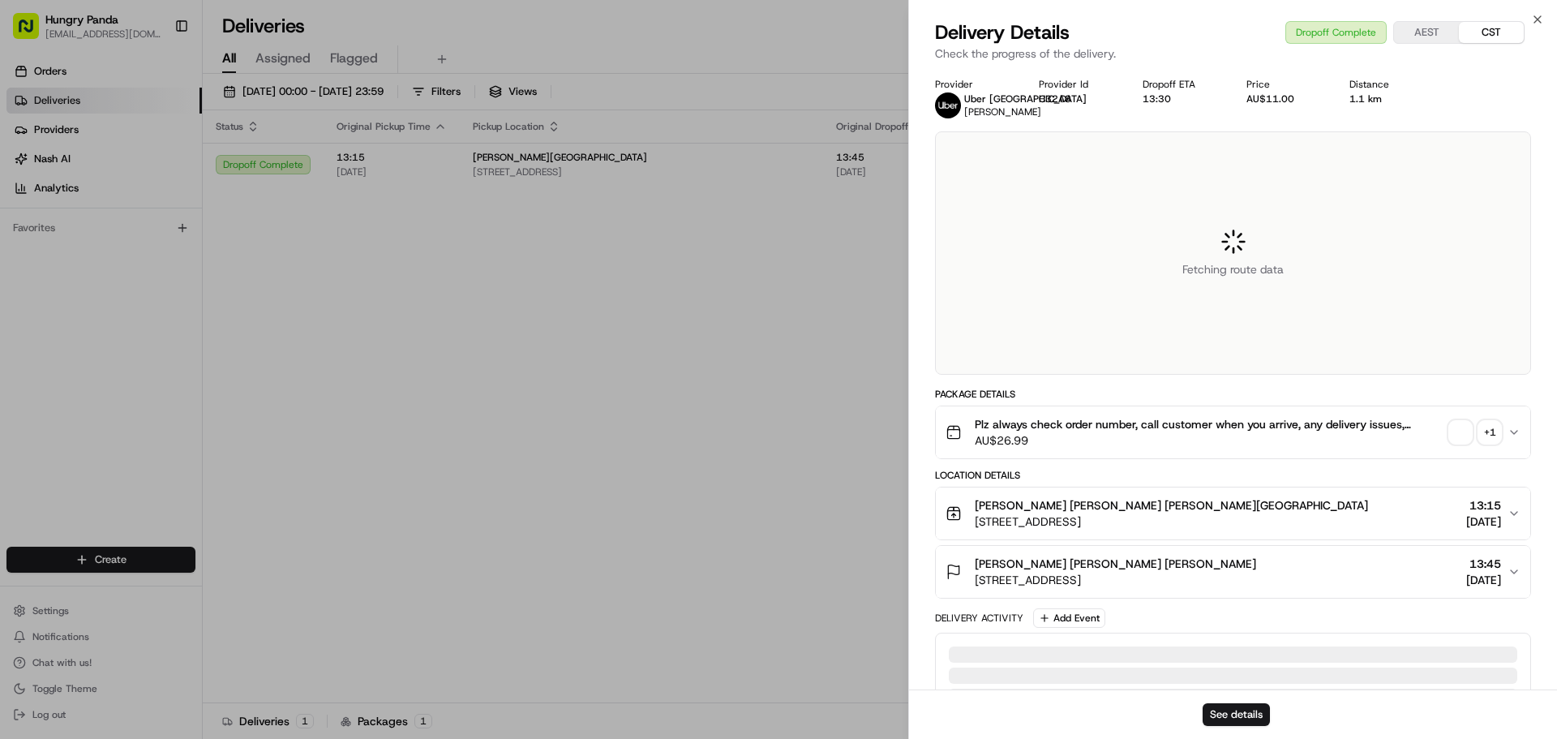
click at [1191, 220] on div "Fetching route data" at bounding box center [1233, 253] width 594 height 242
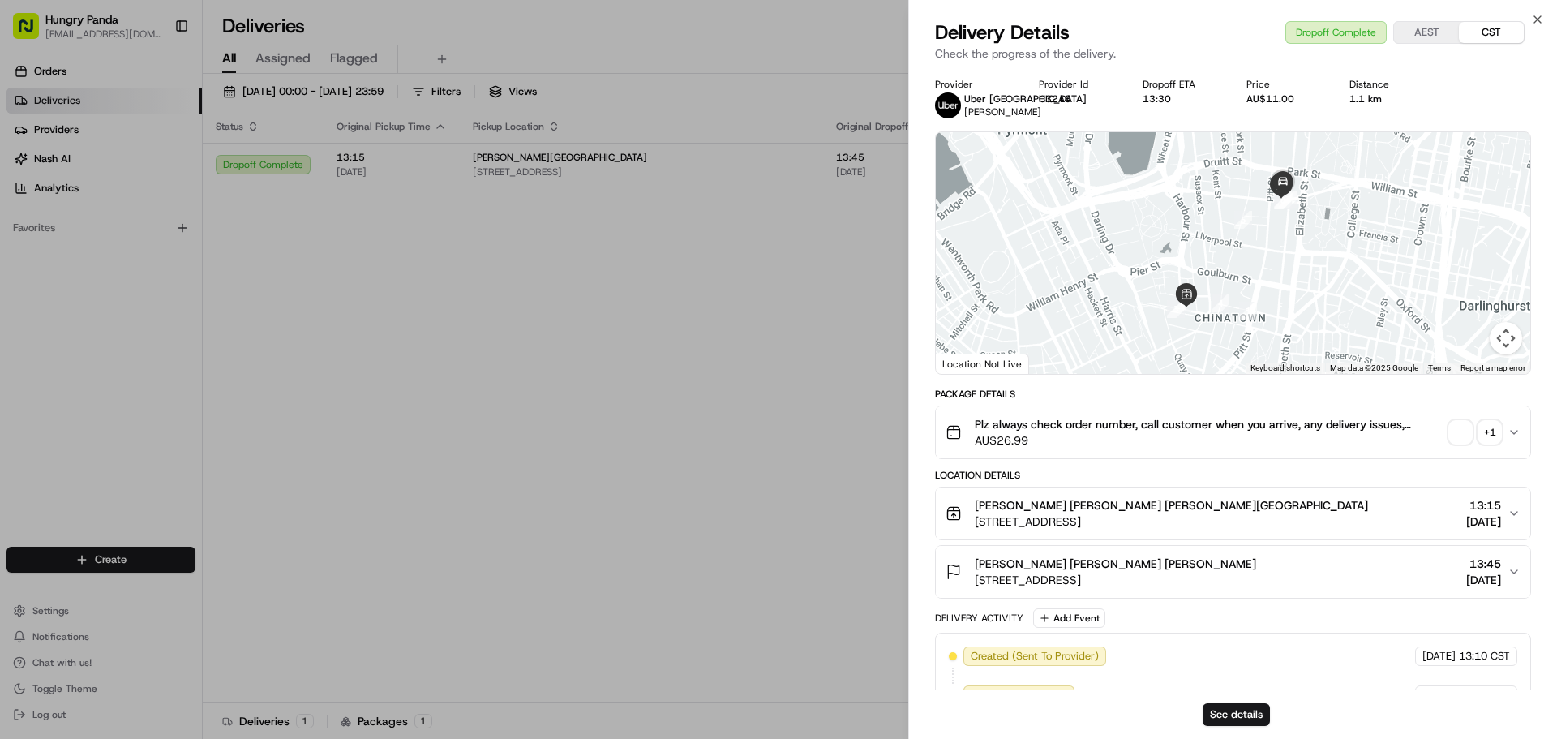
click at [1500, 429] on div "+ 1" at bounding box center [1490, 432] width 23 height 23
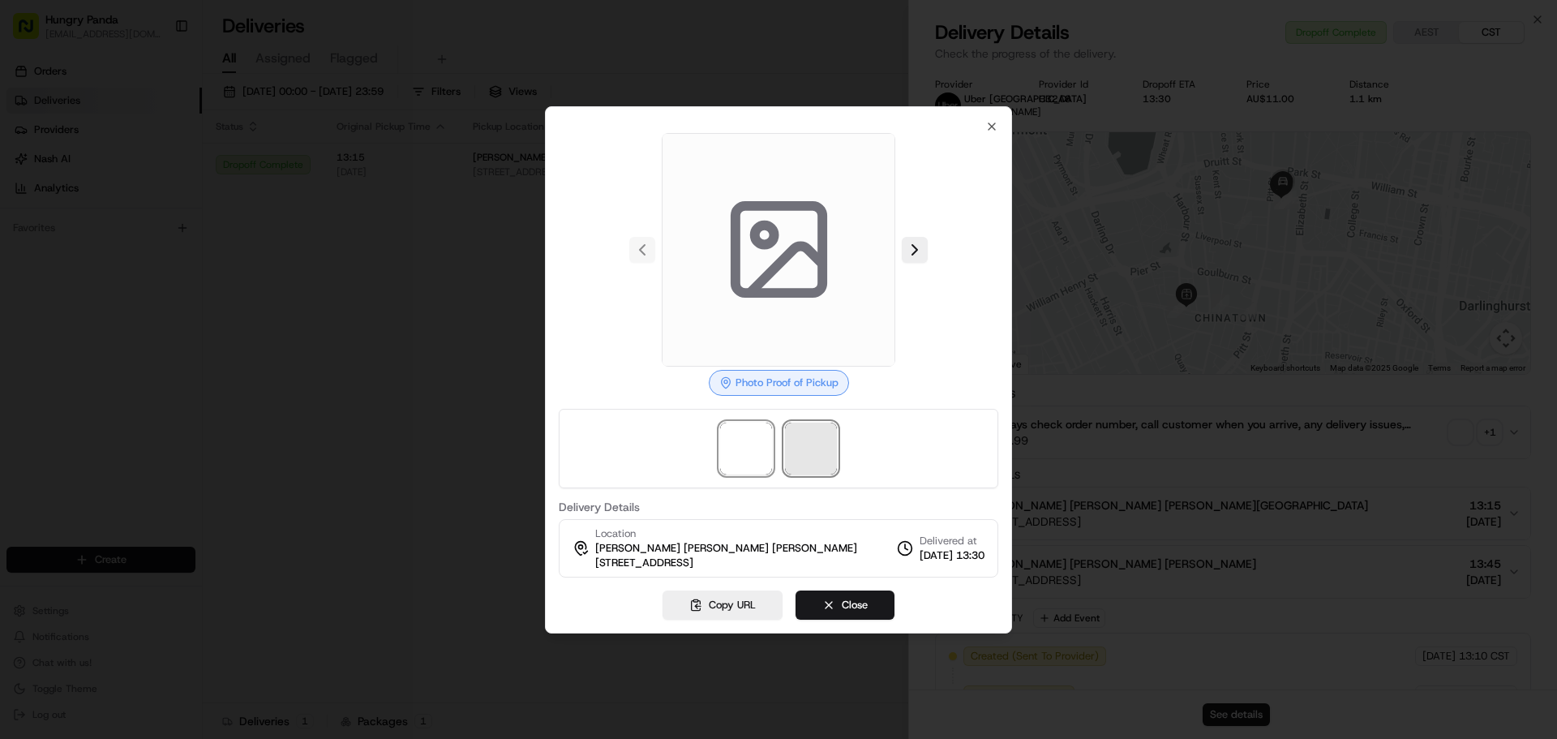
click at [811, 462] on span at bounding box center [811, 449] width 52 height 52
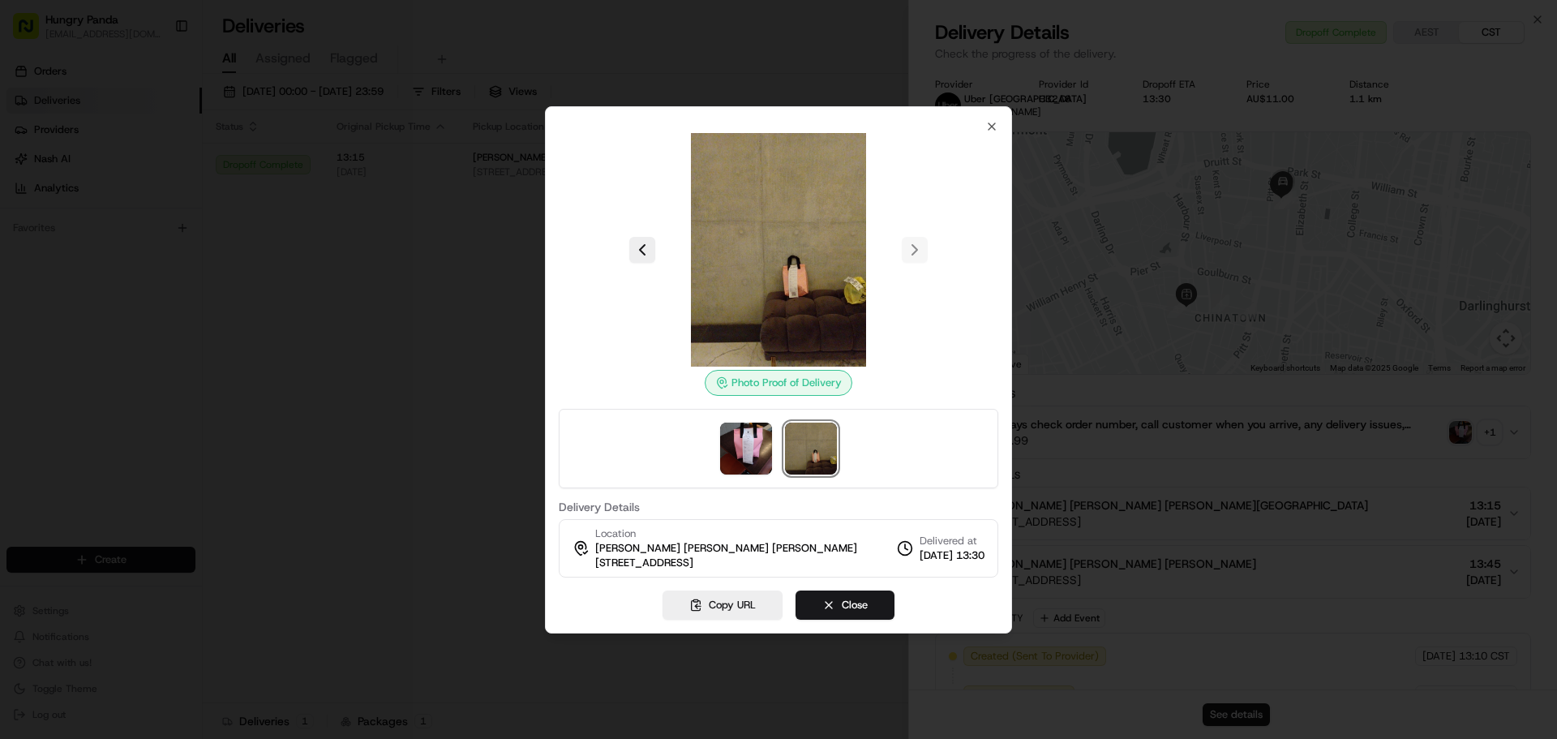
click at [273, 314] on div at bounding box center [778, 369] width 1557 height 739
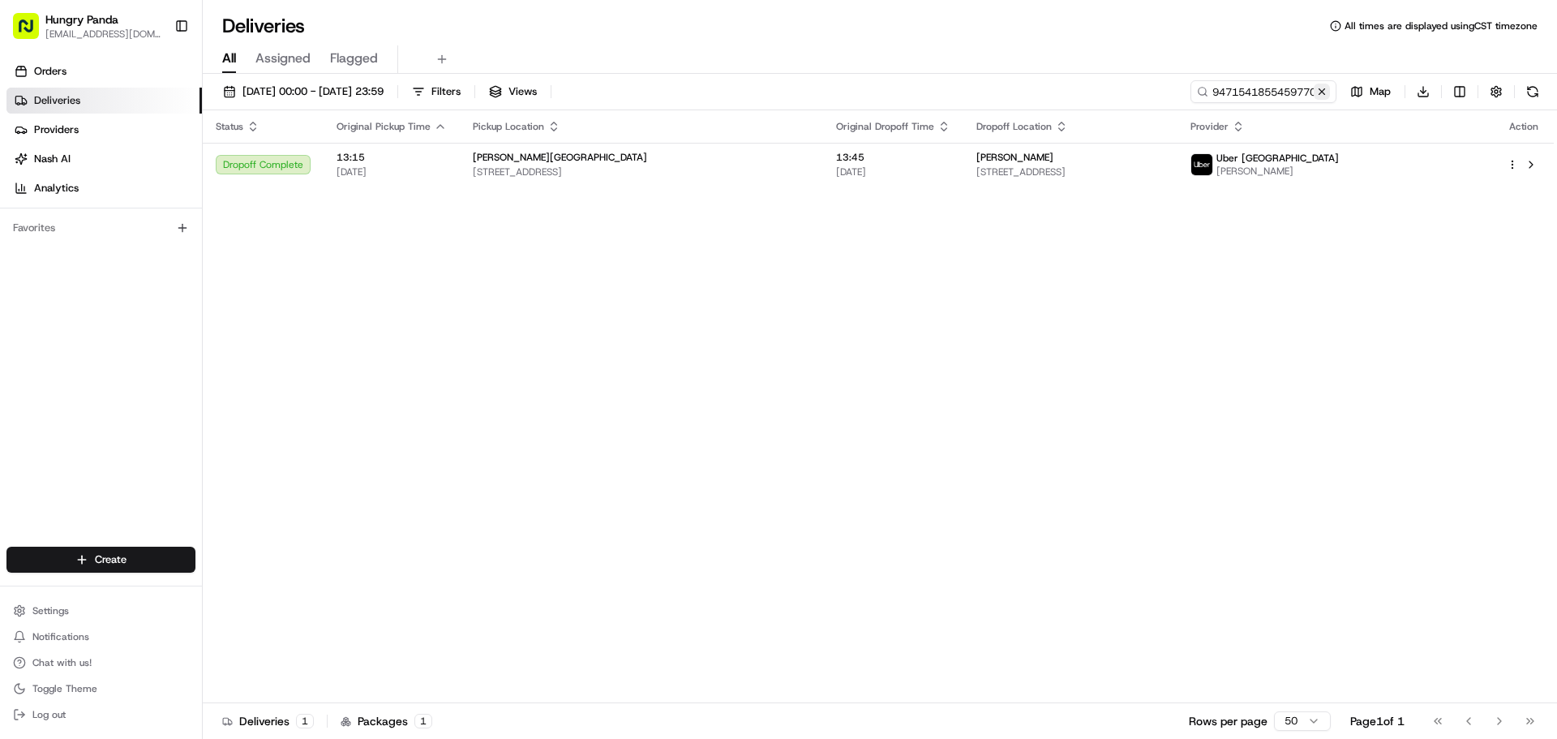
click at [1318, 91] on button at bounding box center [1322, 92] width 16 height 16
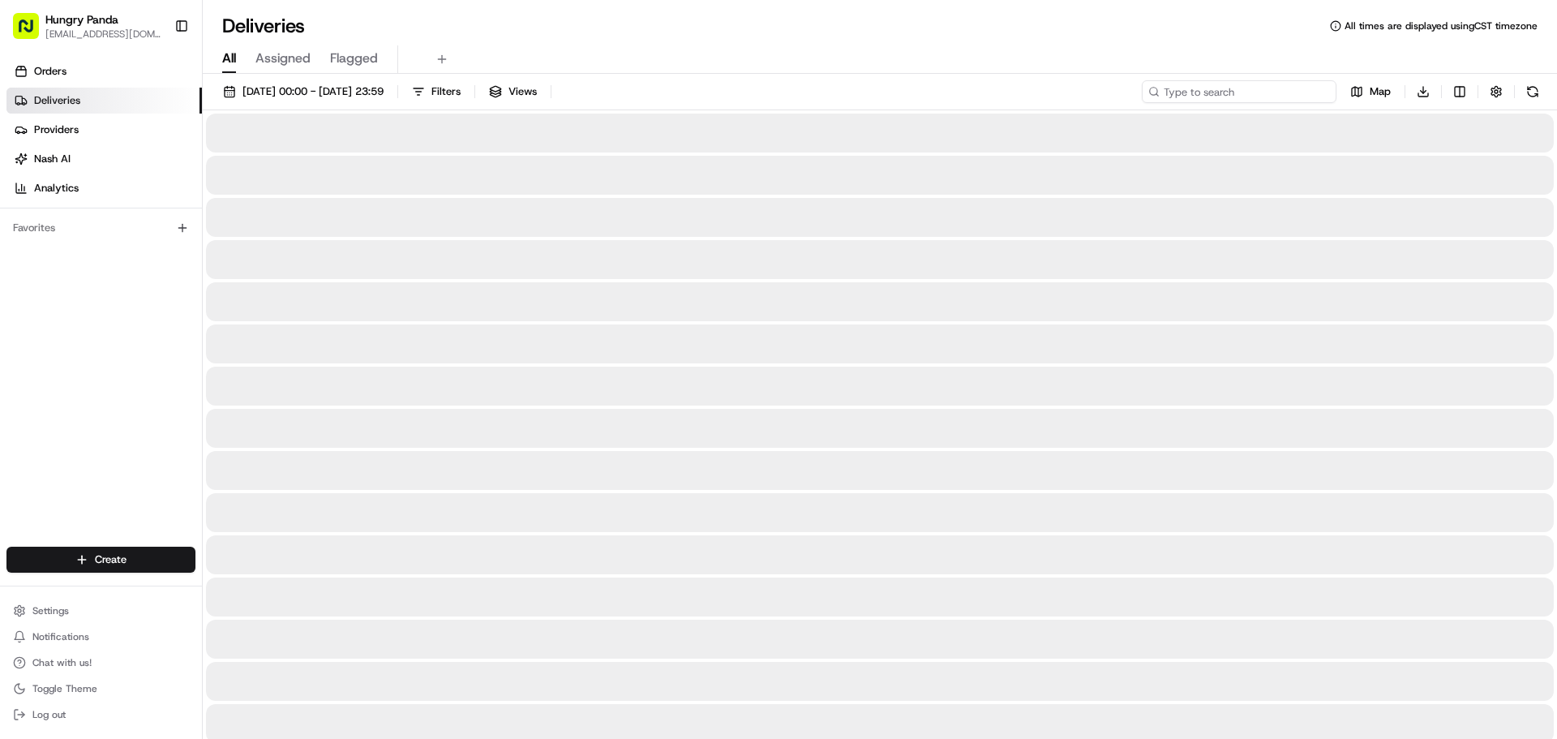
click at [1292, 92] on input at bounding box center [1239, 91] width 195 height 23
paste input "217755609525478870782"
type input "217755609525478870782"
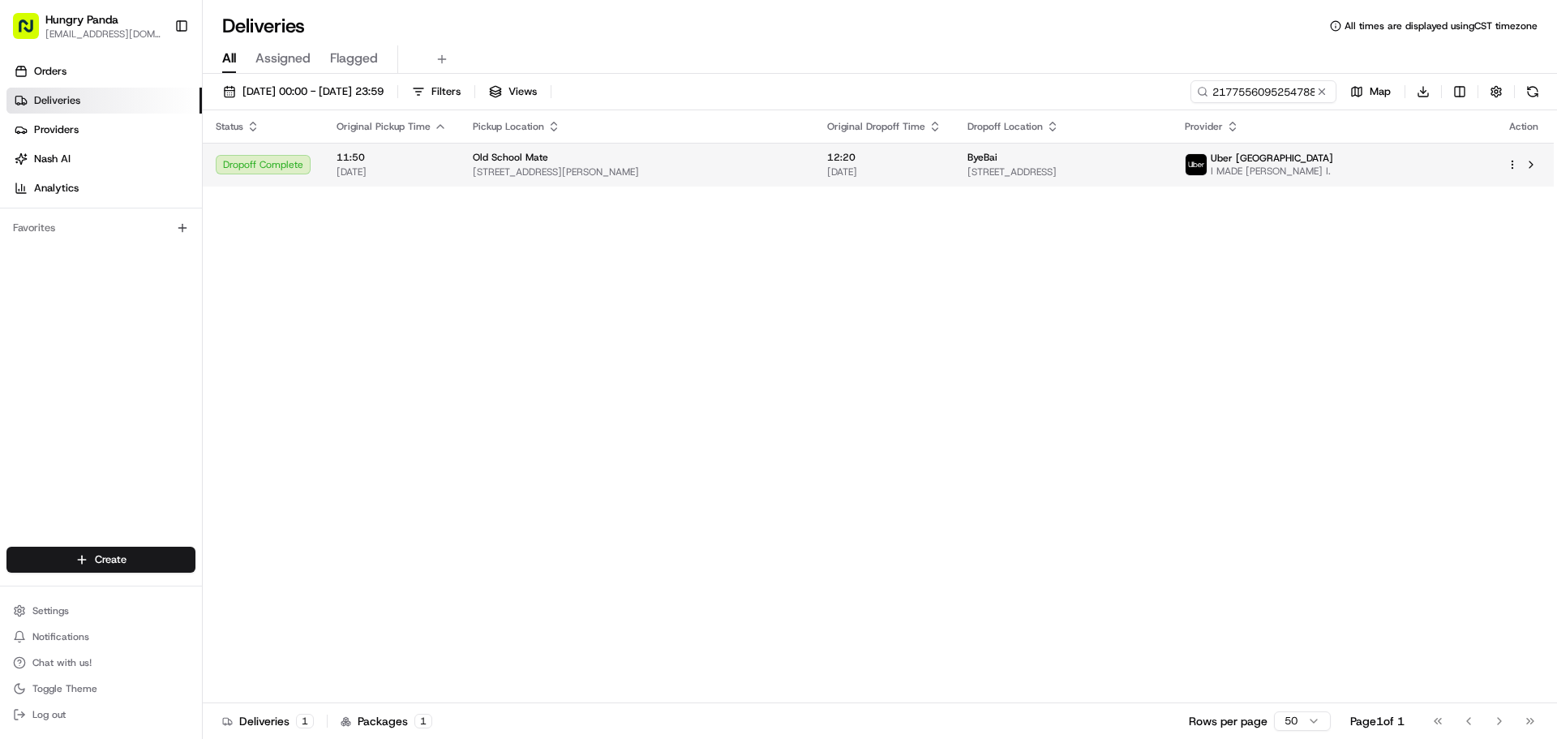
click at [1052, 187] on div "Status Original Pickup Time Pickup Location Original Dropoff Time Dropoff Locat…" at bounding box center [878, 406] width 1351 height 593
click at [1172, 150] on td "ByeBai [STREET_ADDRESS]" at bounding box center [1063, 165] width 217 height 44
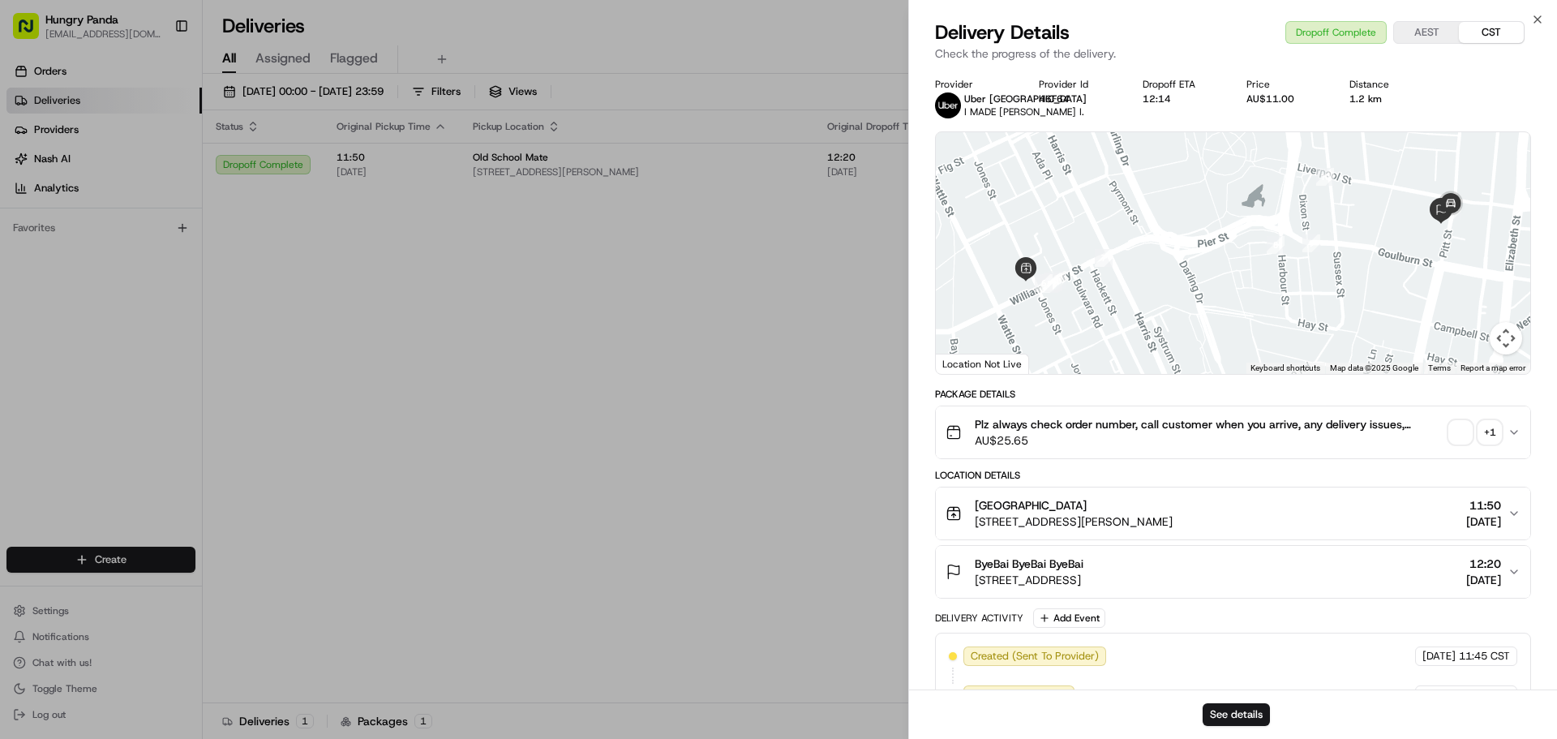
click at [1492, 444] on div "+ 1" at bounding box center [1490, 432] width 23 height 23
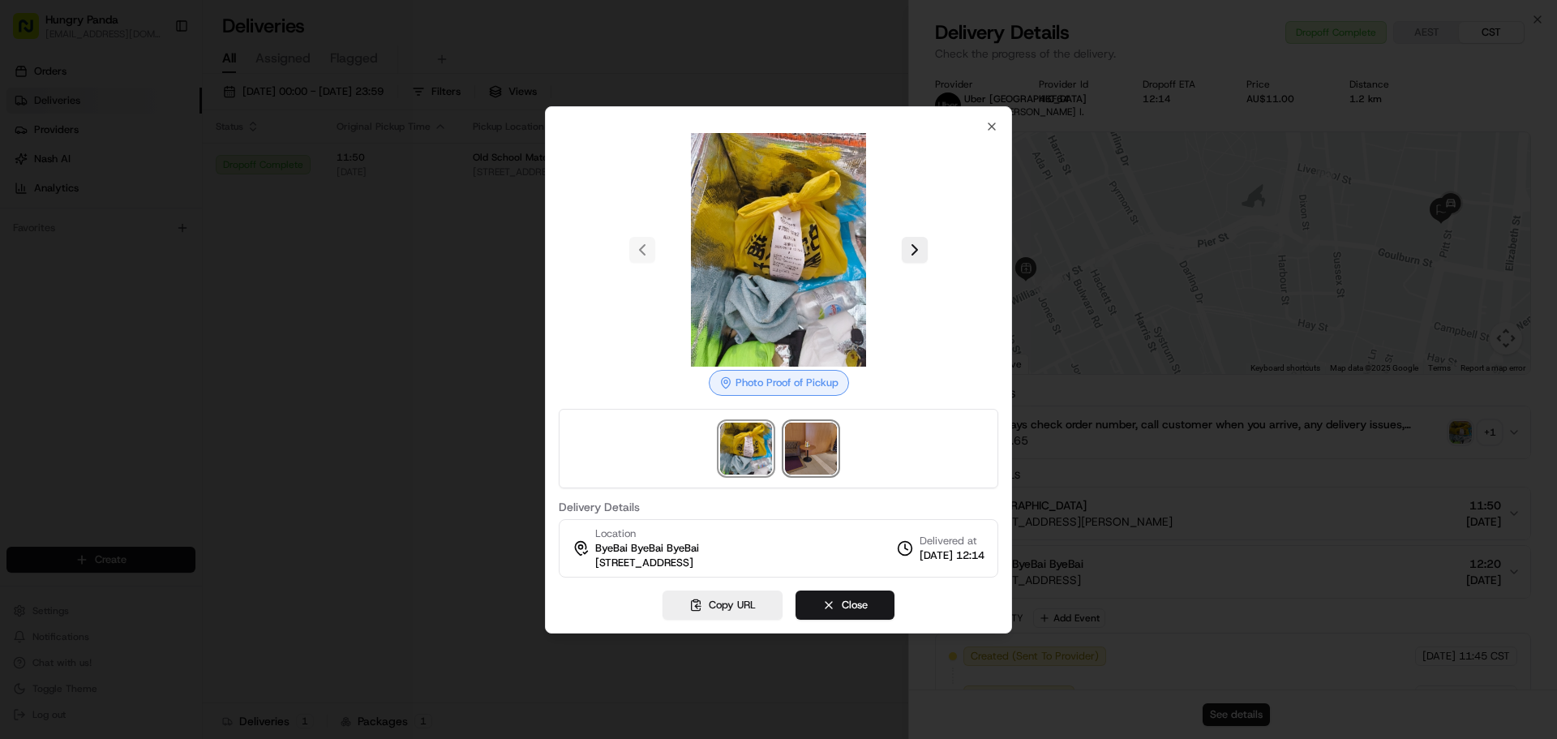
click at [809, 450] on img at bounding box center [811, 449] width 52 height 52
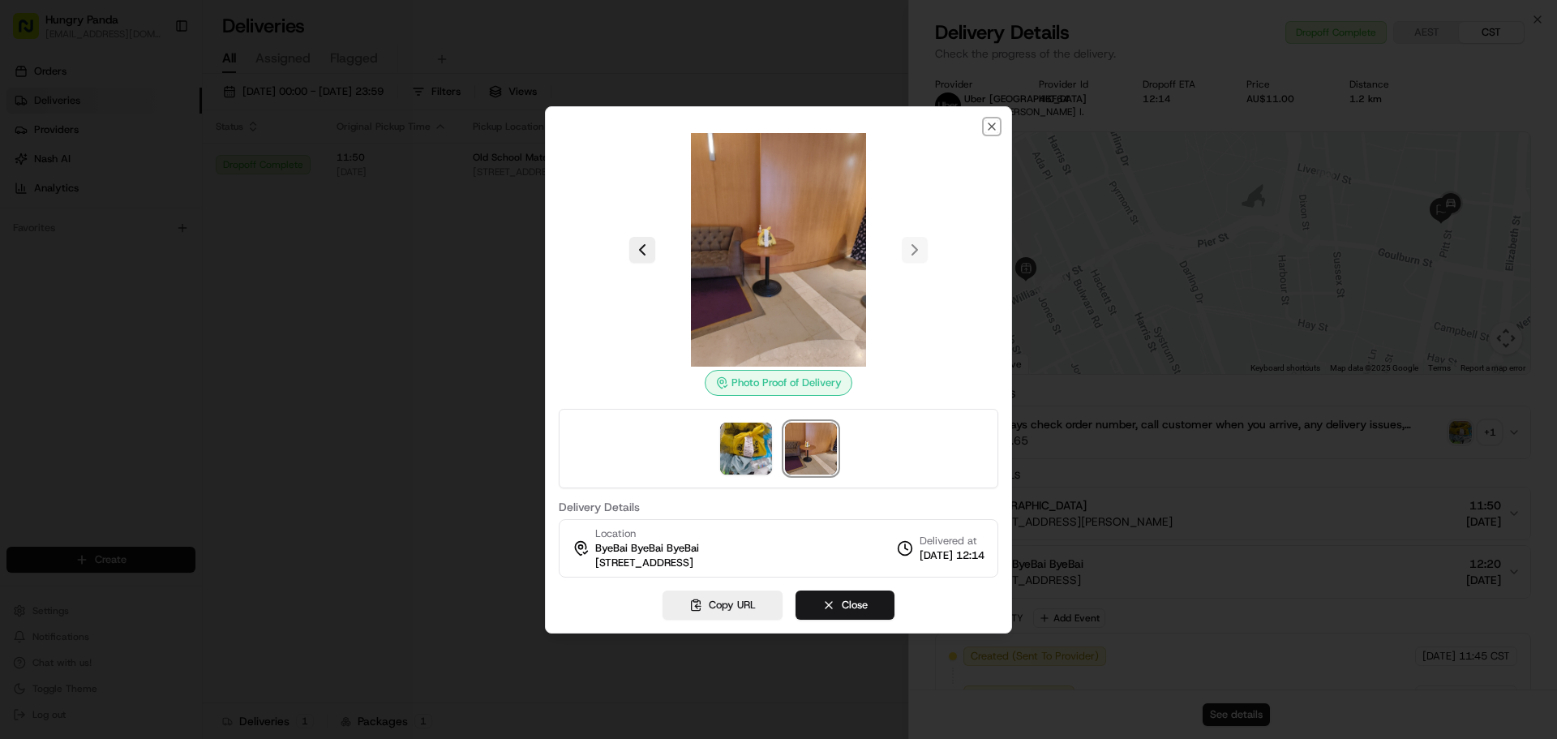
drag, startPoint x: 993, startPoint y: 126, endPoint x: 589, endPoint y: 132, distance: 403.9
click at [993, 126] on icon "button" at bounding box center [992, 126] width 6 height 6
